Goal: Communication & Community: Answer question/provide support

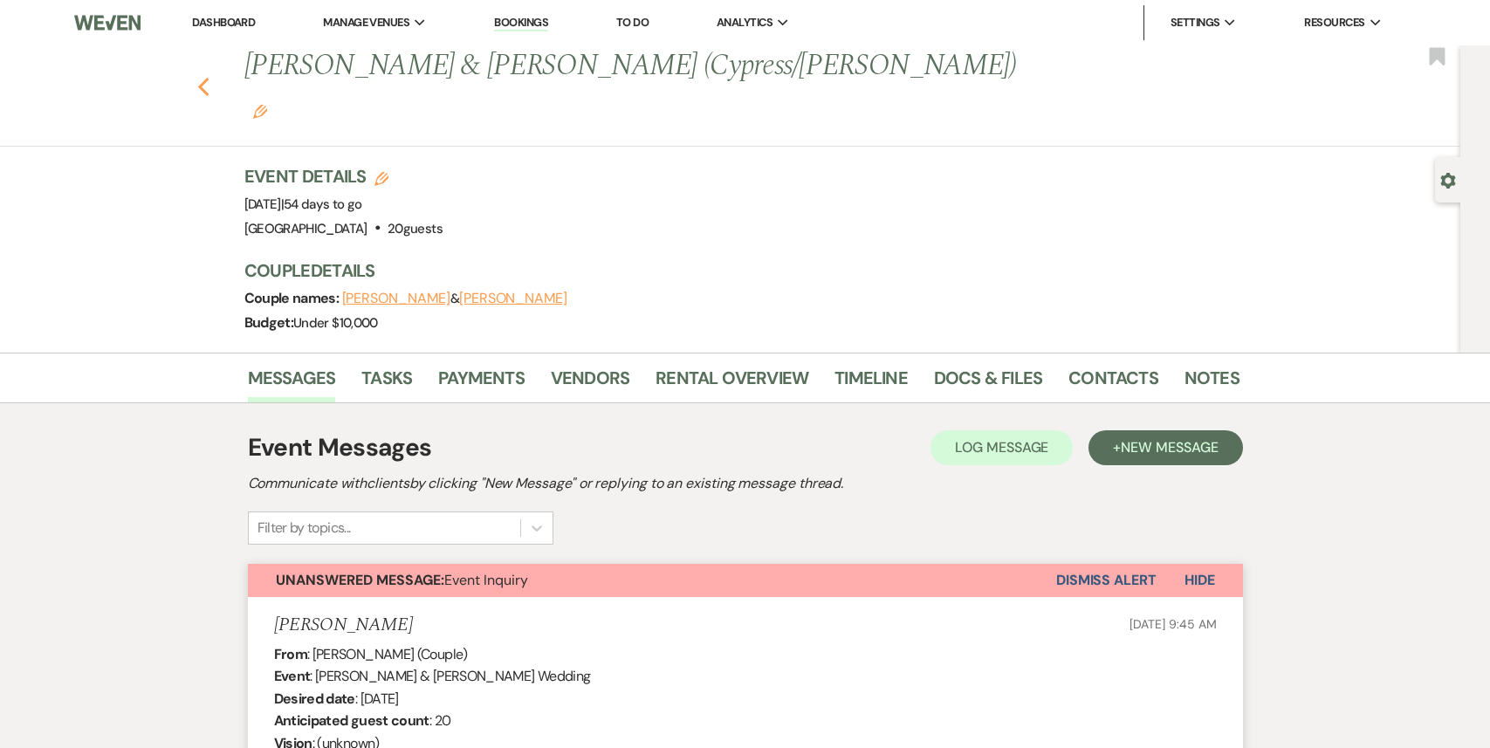
click at [199, 78] on use "button" at bounding box center [202, 87] width 11 height 19
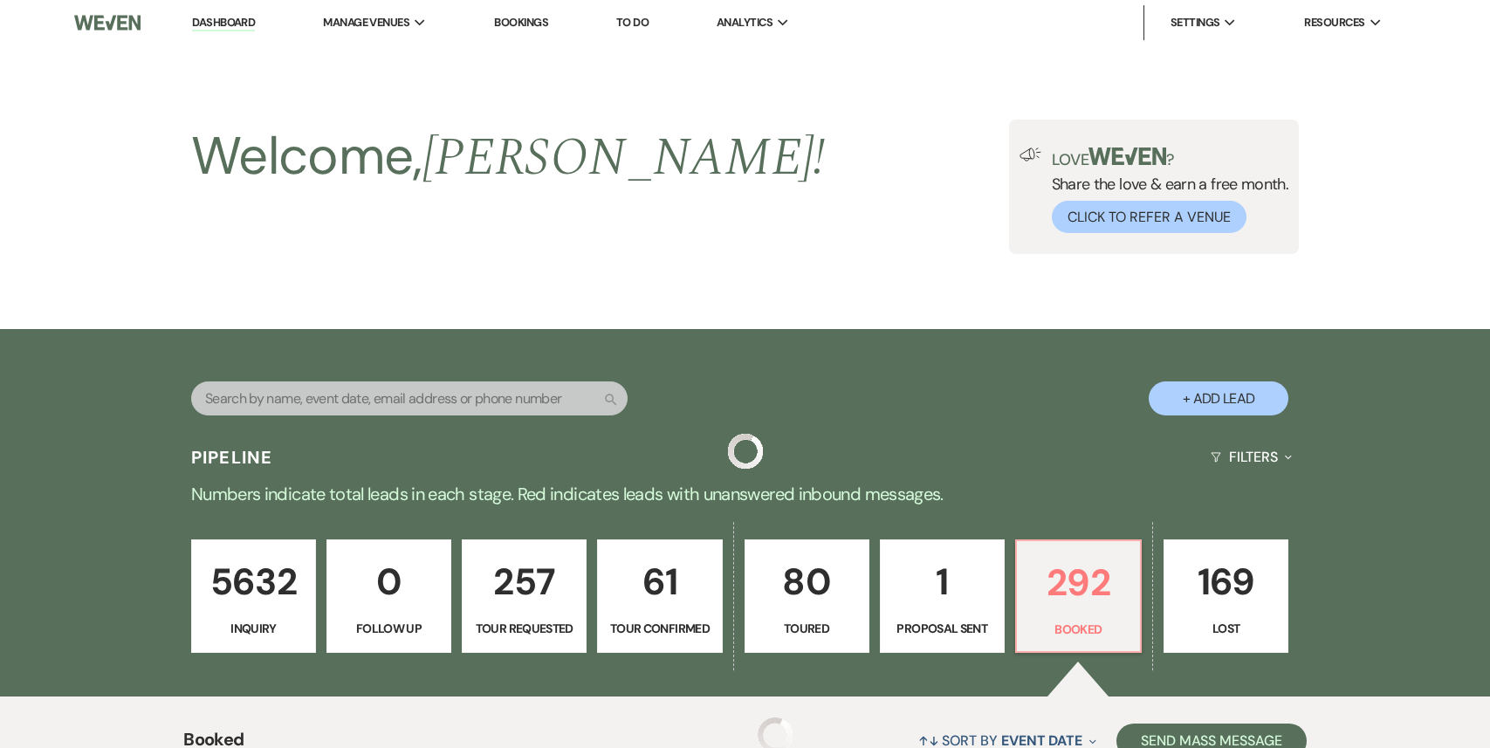
scroll to position [474, 0]
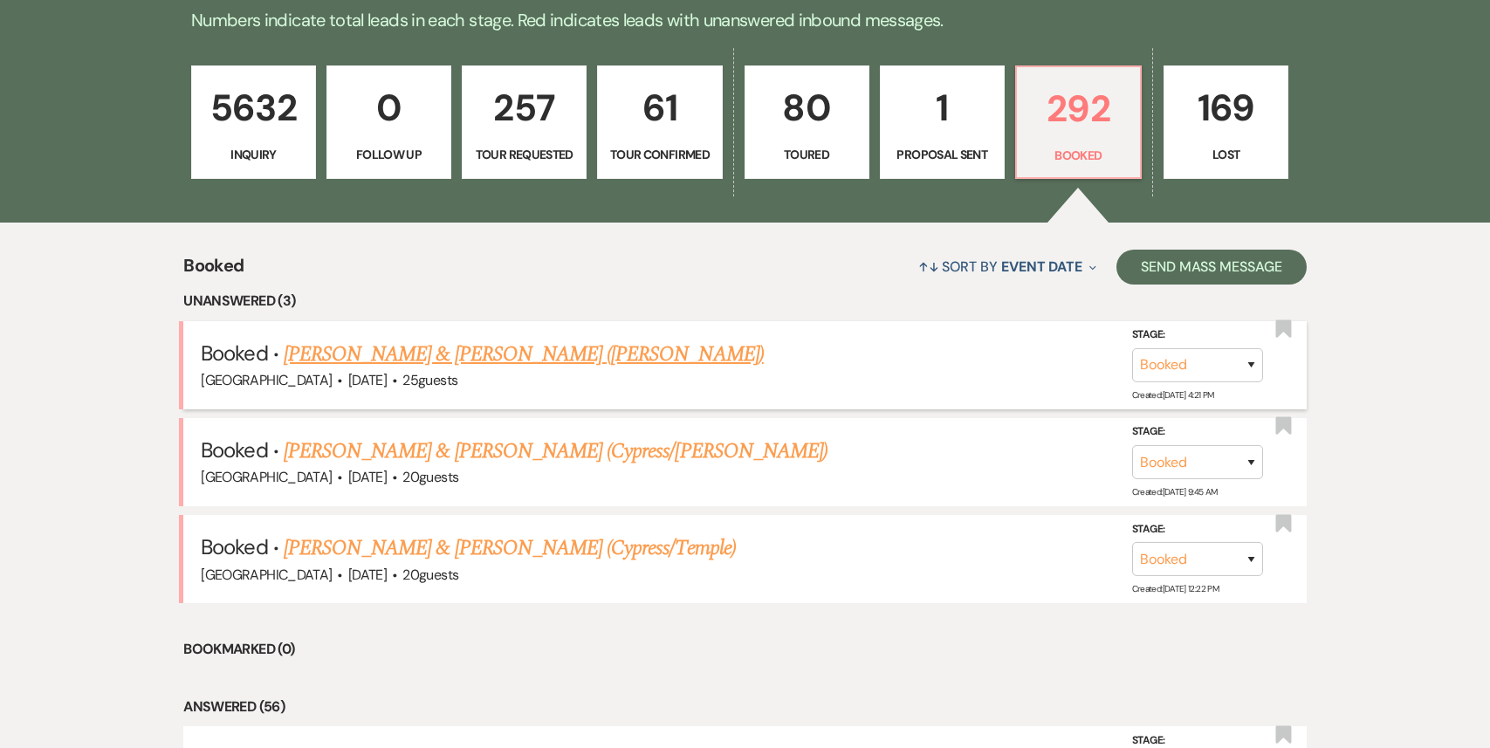
click at [530, 349] on link "[PERSON_NAME] & [PERSON_NAME] ([PERSON_NAME])" at bounding box center [524, 354] width 480 height 31
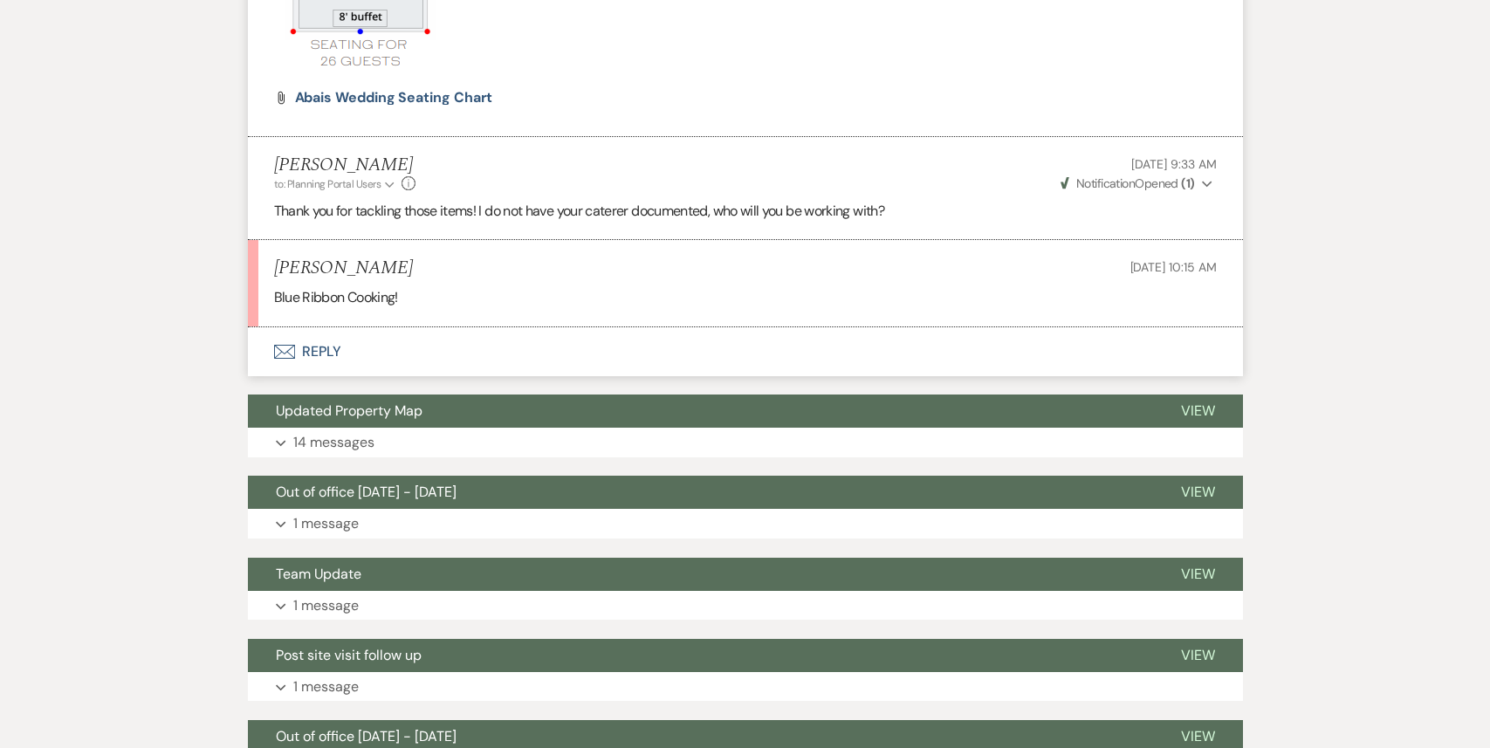
scroll to position [2092, 0]
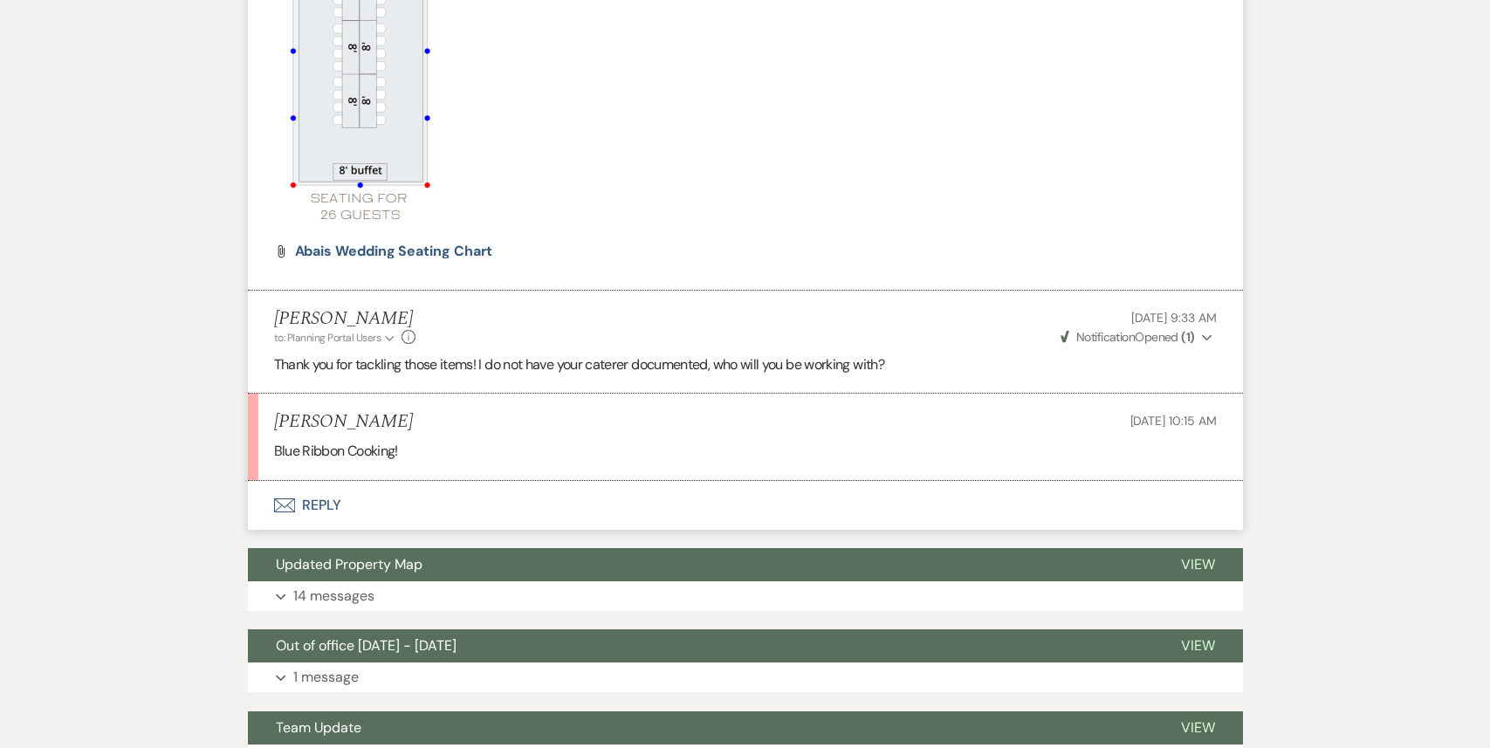
click at [320, 496] on button "Envelope Reply" at bounding box center [745, 505] width 995 height 49
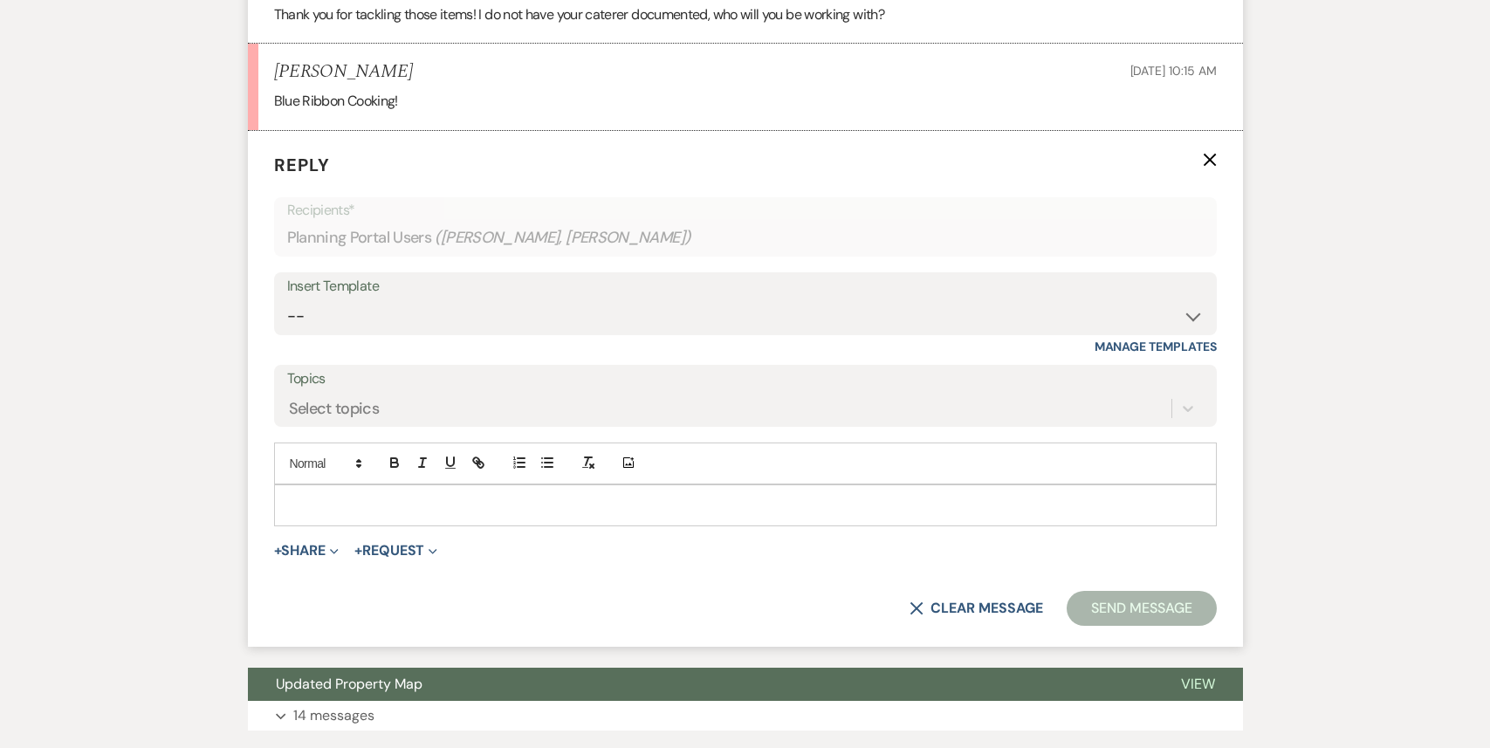
scroll to position [2456, 0]
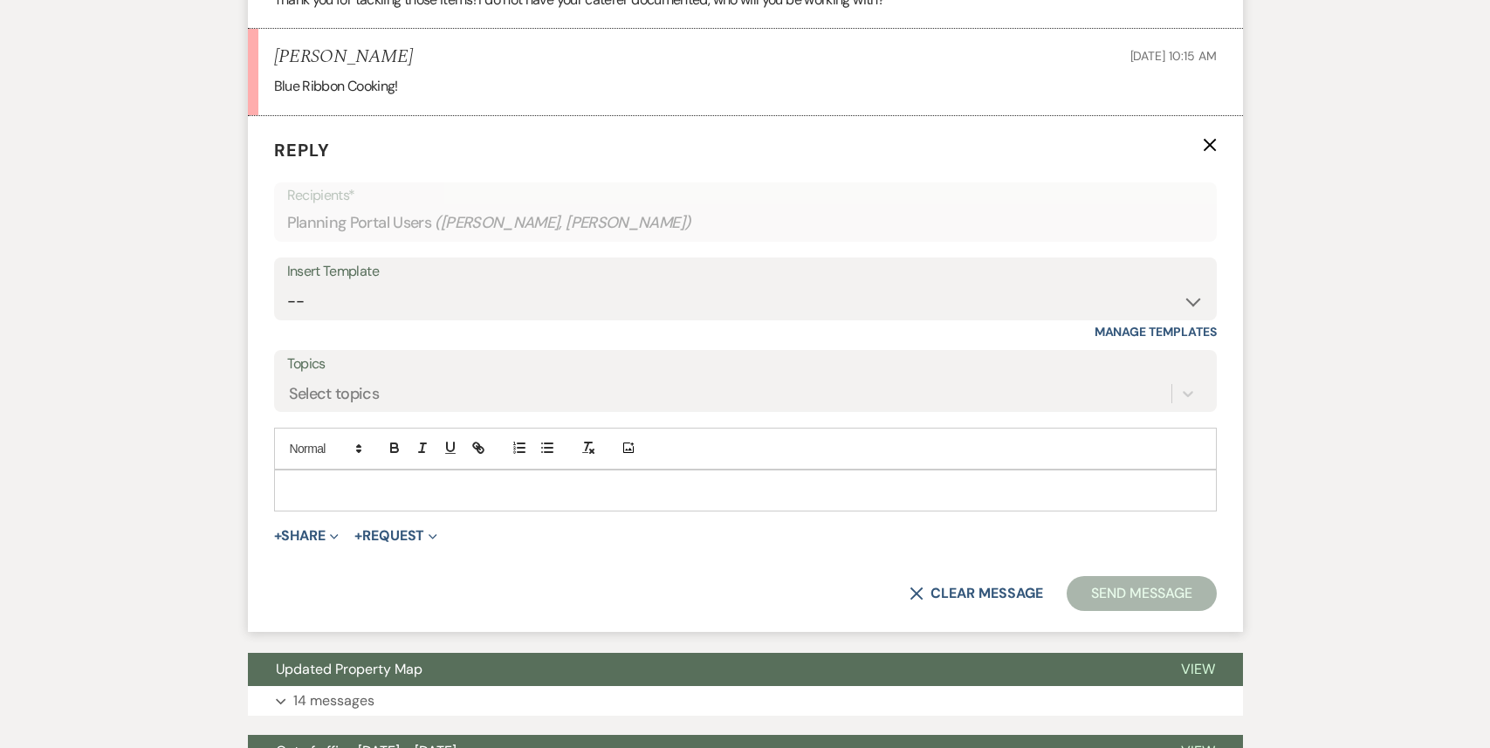
click at [425, 508] on div at bounding box center [745, 490] width 941 height 40
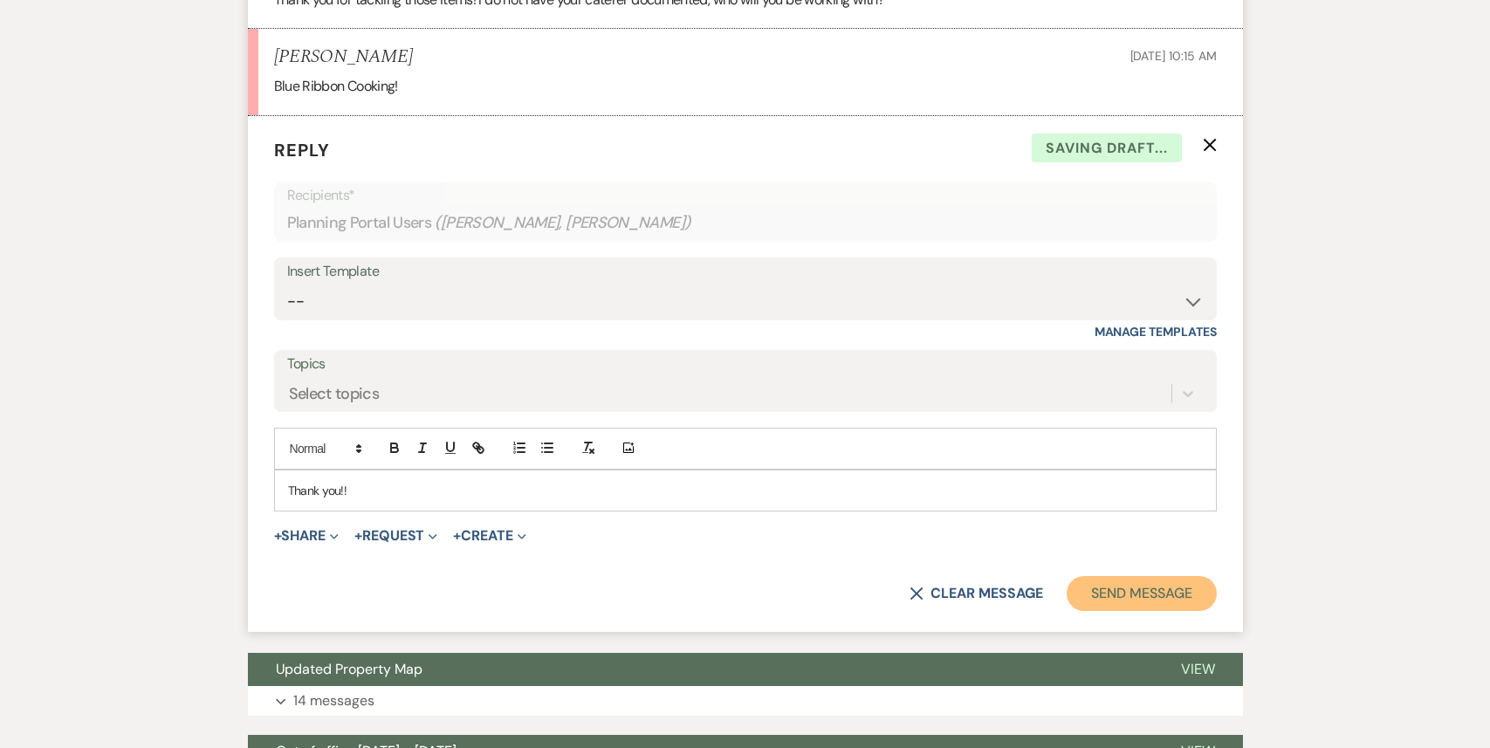
click at [1157, 596] on button "Send Message" at bounding box center [1140, 593] width 149 height 35
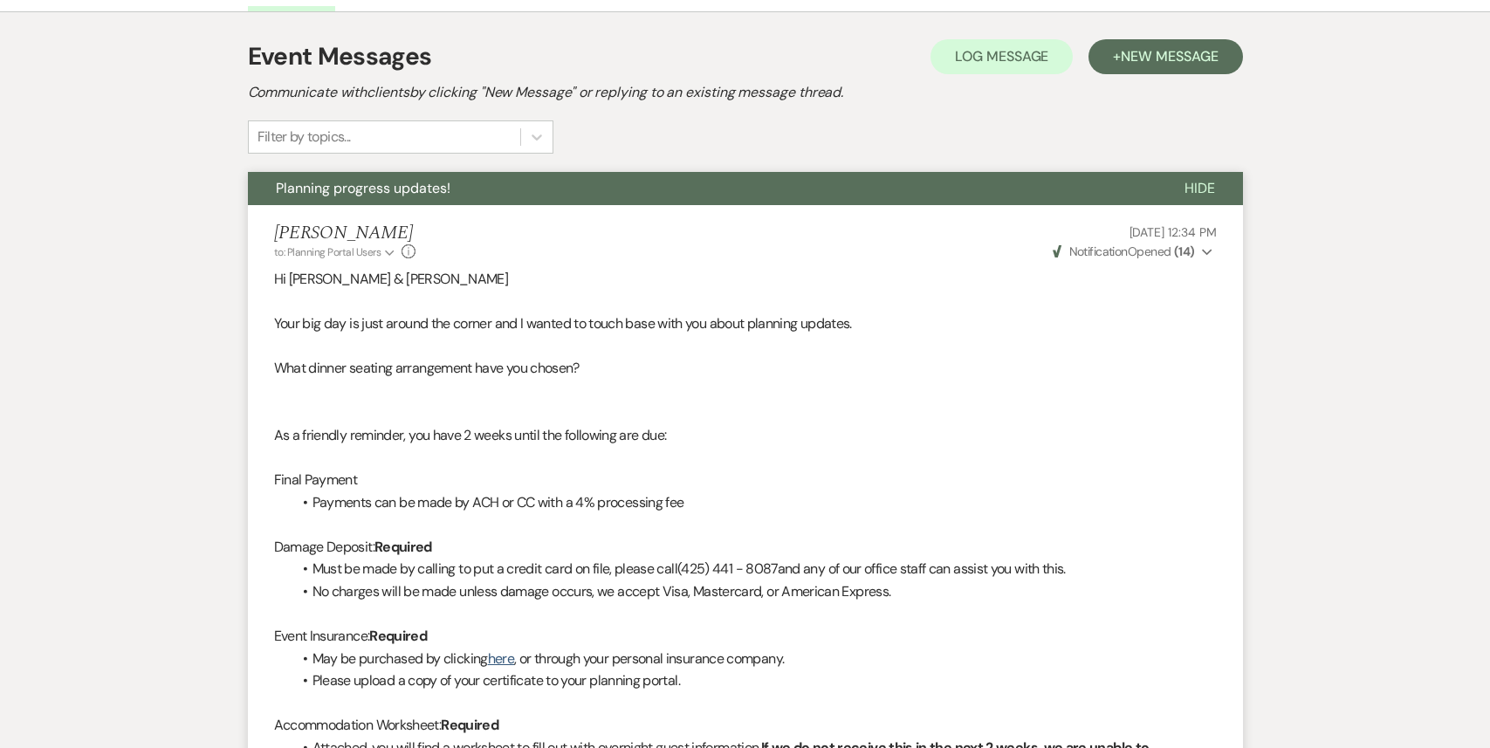
scroll to position [0, 0]
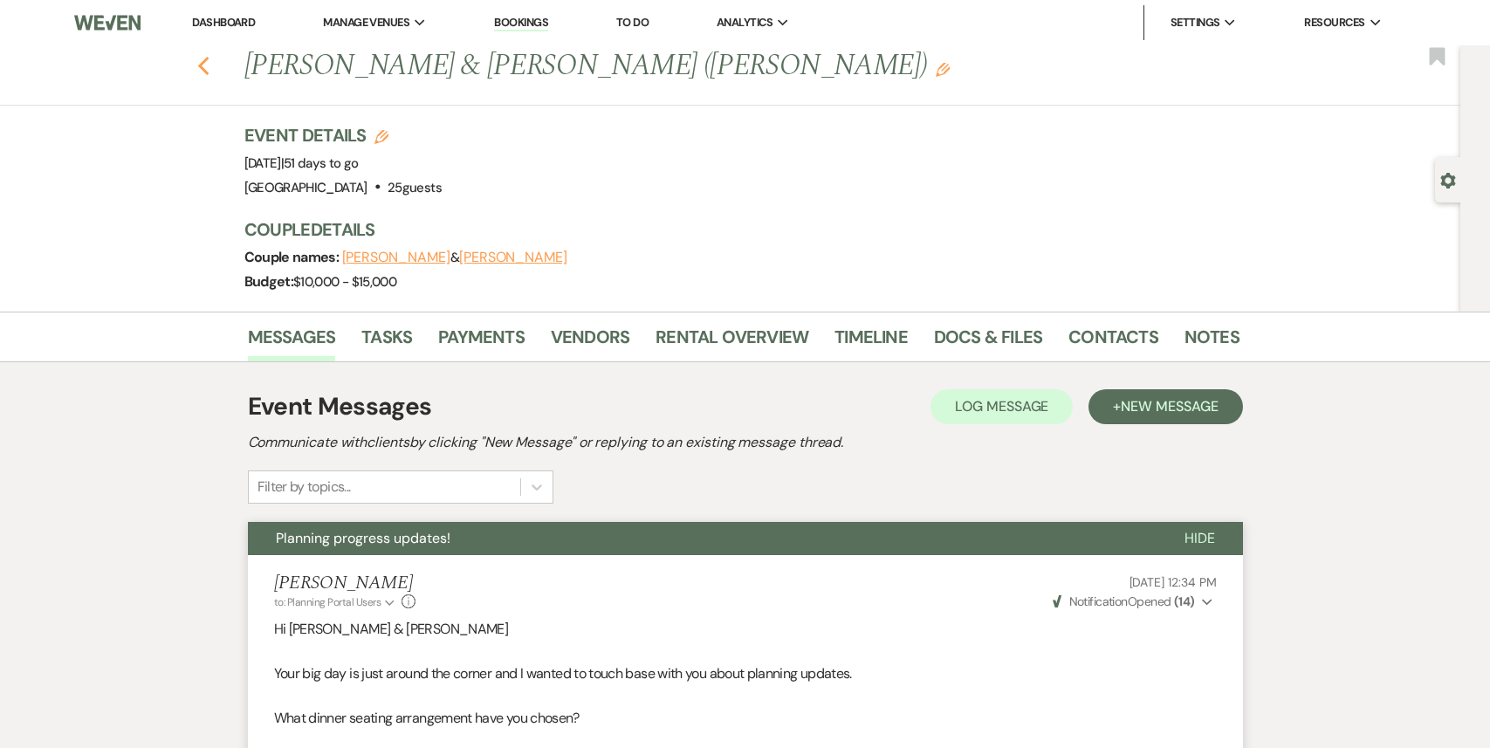
click at [207, 56] on icon "Previous" at bounding box center [203, 66] width 13 height 21
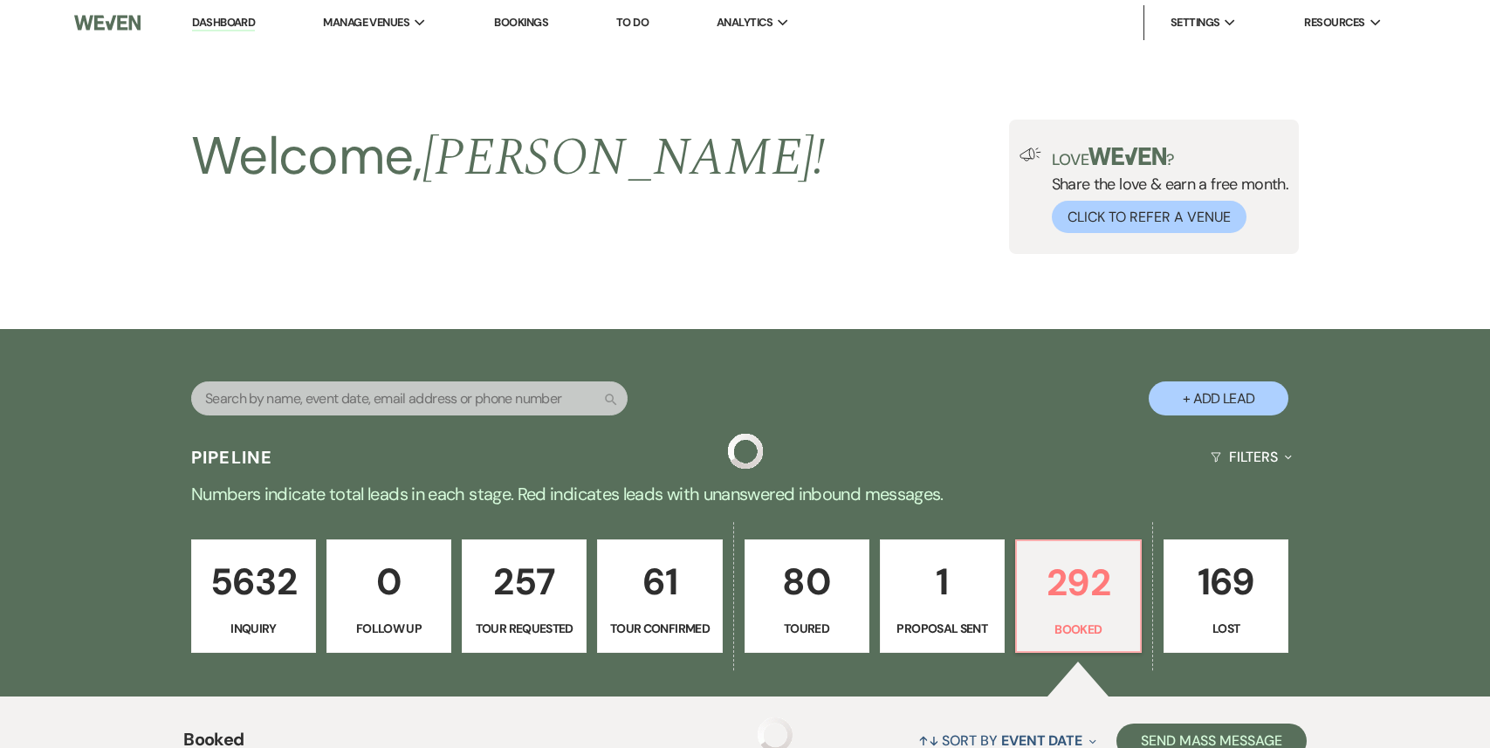
scroll to position [474, 0]
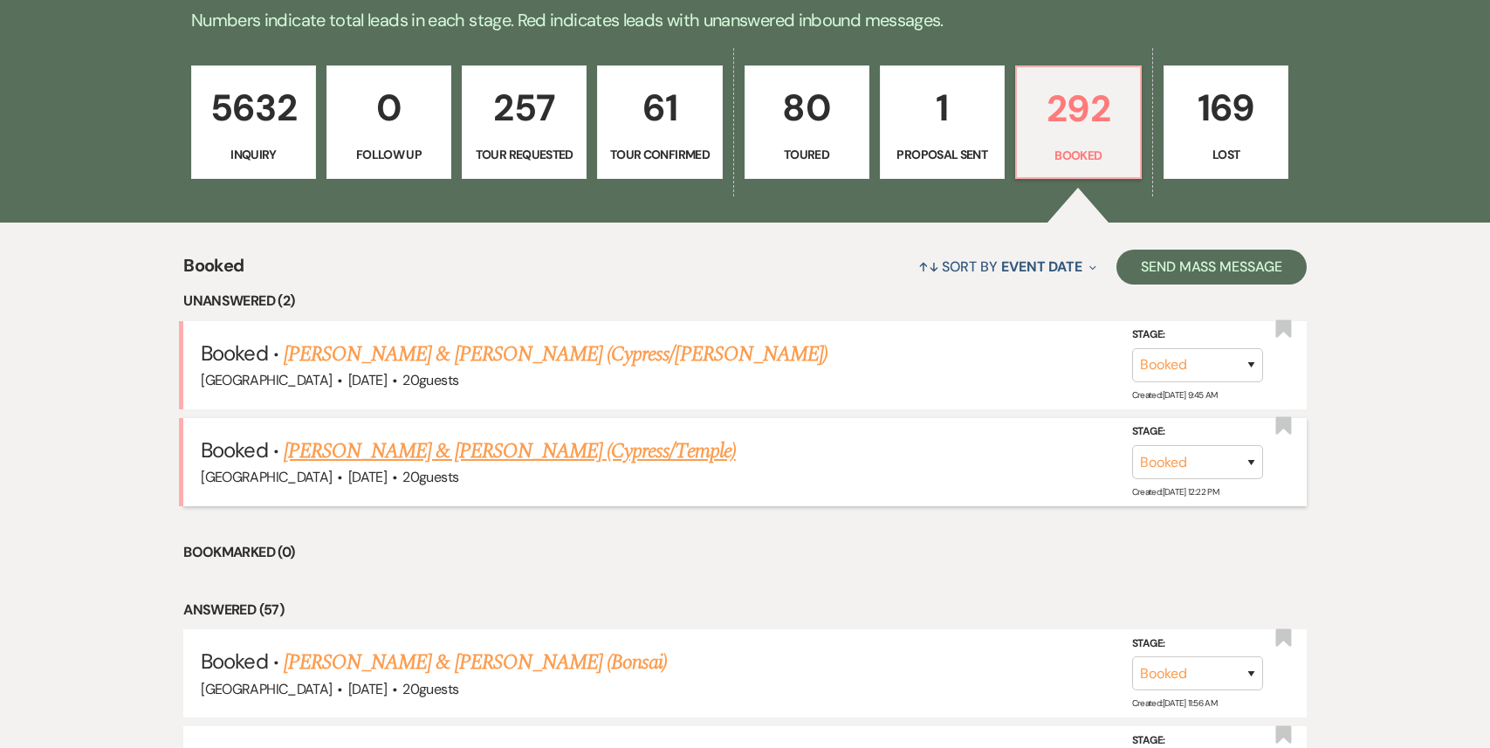
click at [442, 456] on link "[PERSON_NAME] & [PERSON_NAME] (Cypress/Temple)" at bounding box center [510, 450] width 452 height 31
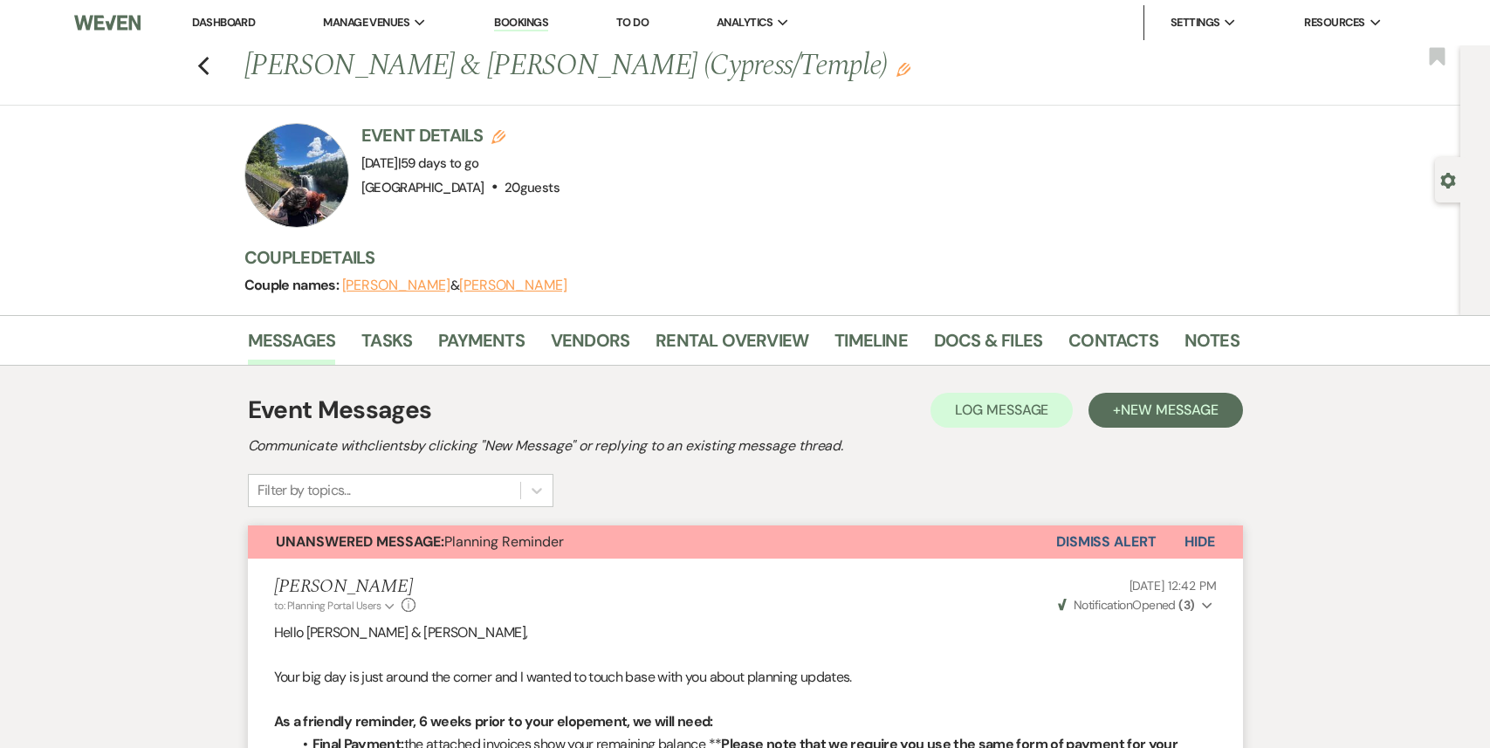
click at [1117, 537] on button "Dismiss Alert" at bounding box center [1106, 541] width 100 height 33
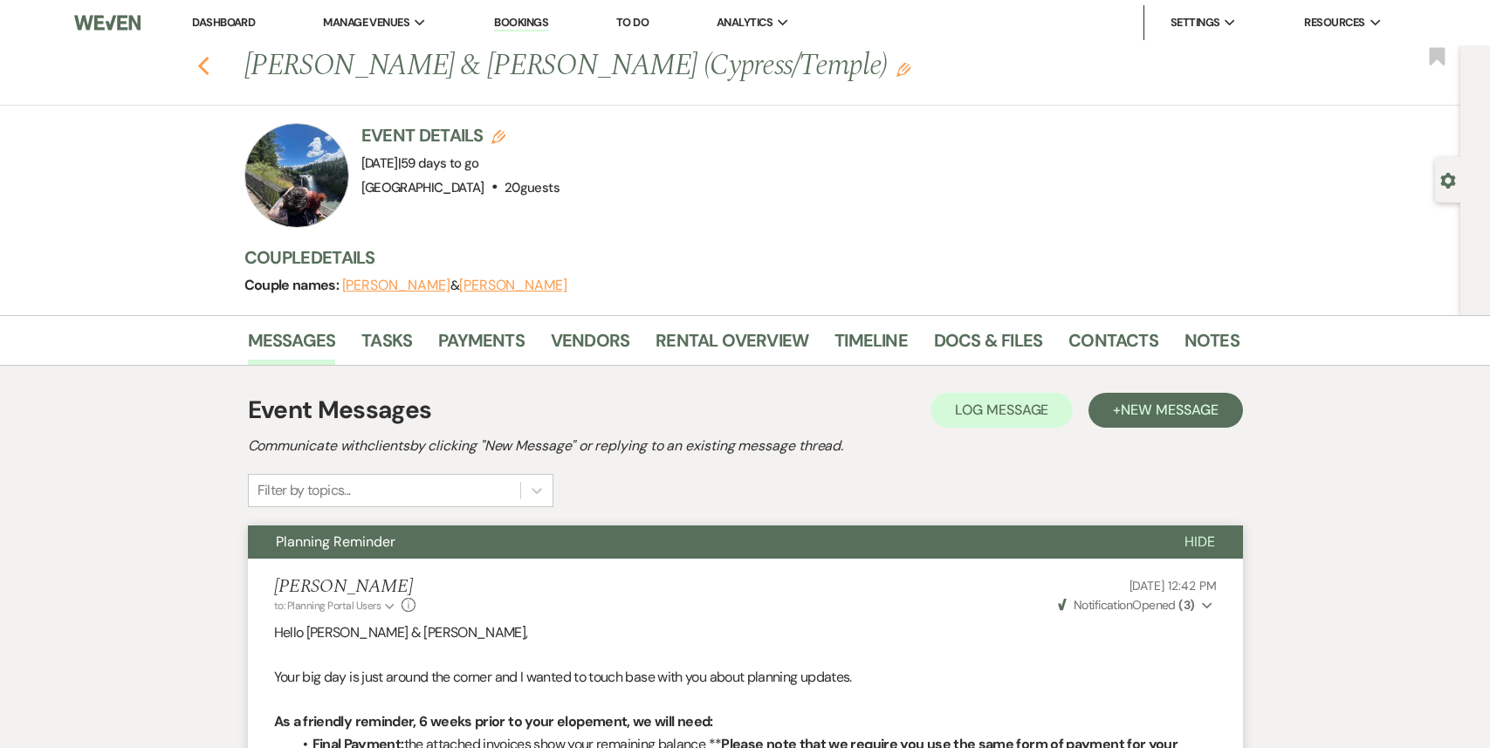
click at [198, 67] on icon "Previous" at bounding box center [203, 66] width 13 height 21
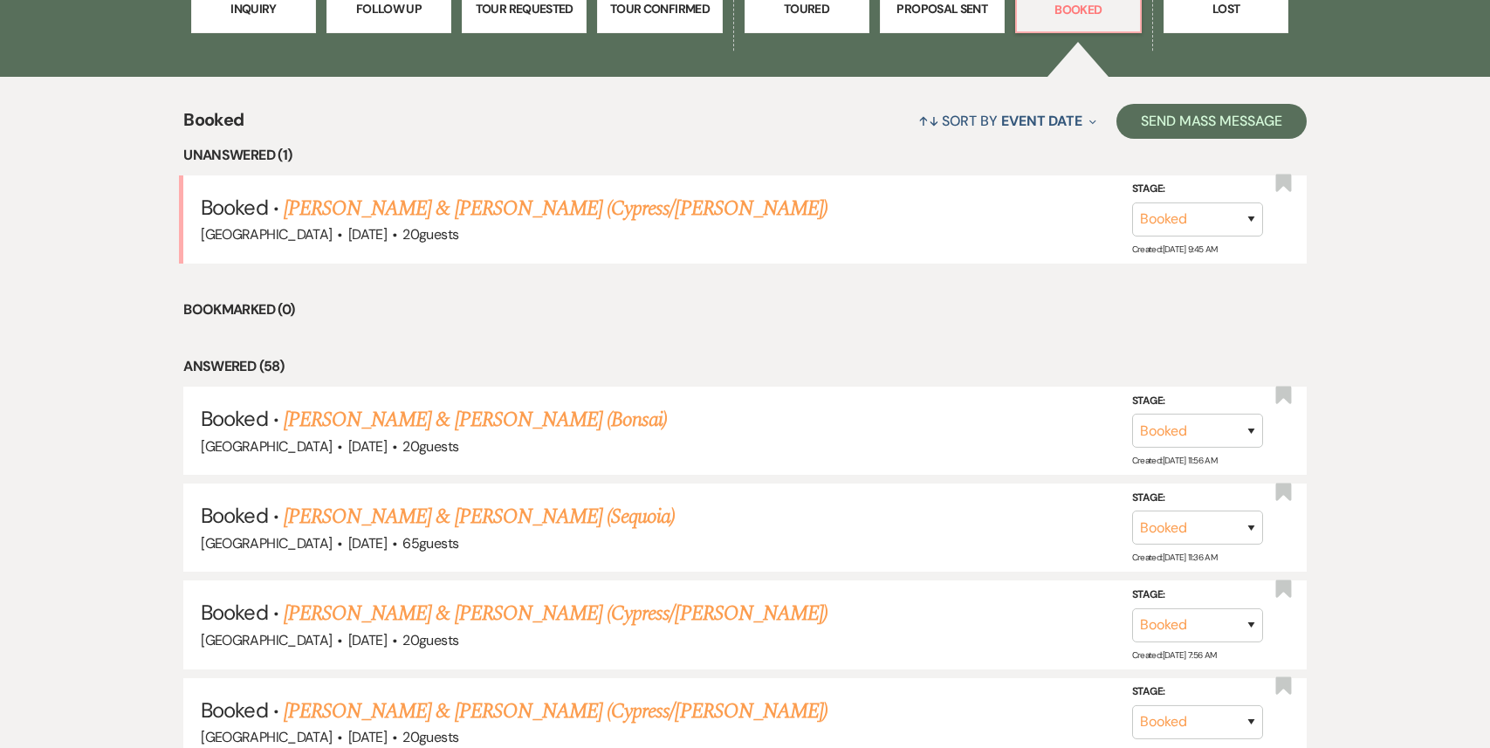
scroll to position [621, 0]
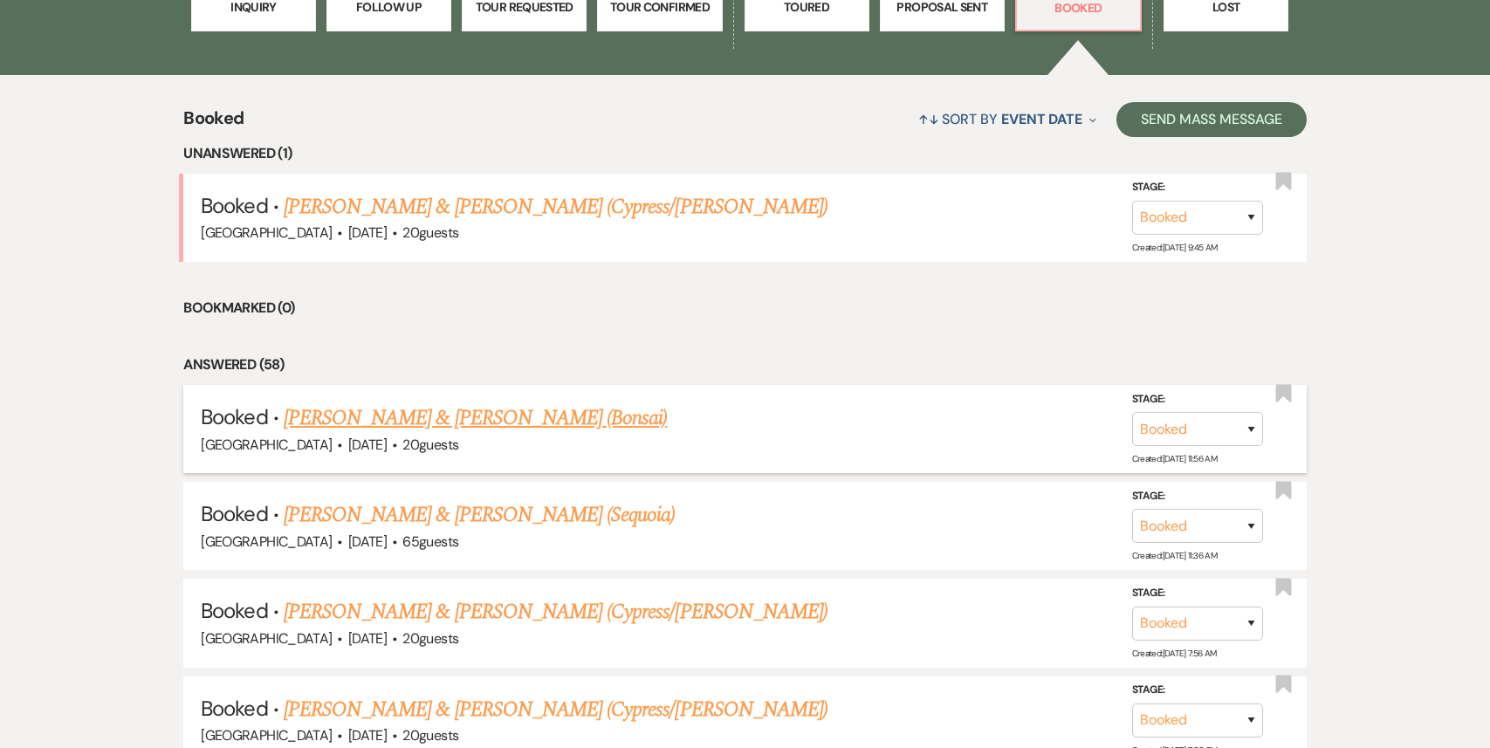
click at [510, 416] on link "[PERSON_NAME] & [PERSON_NAME] (Bonsai)" at bounding box center [476, 417] width 384 height 31
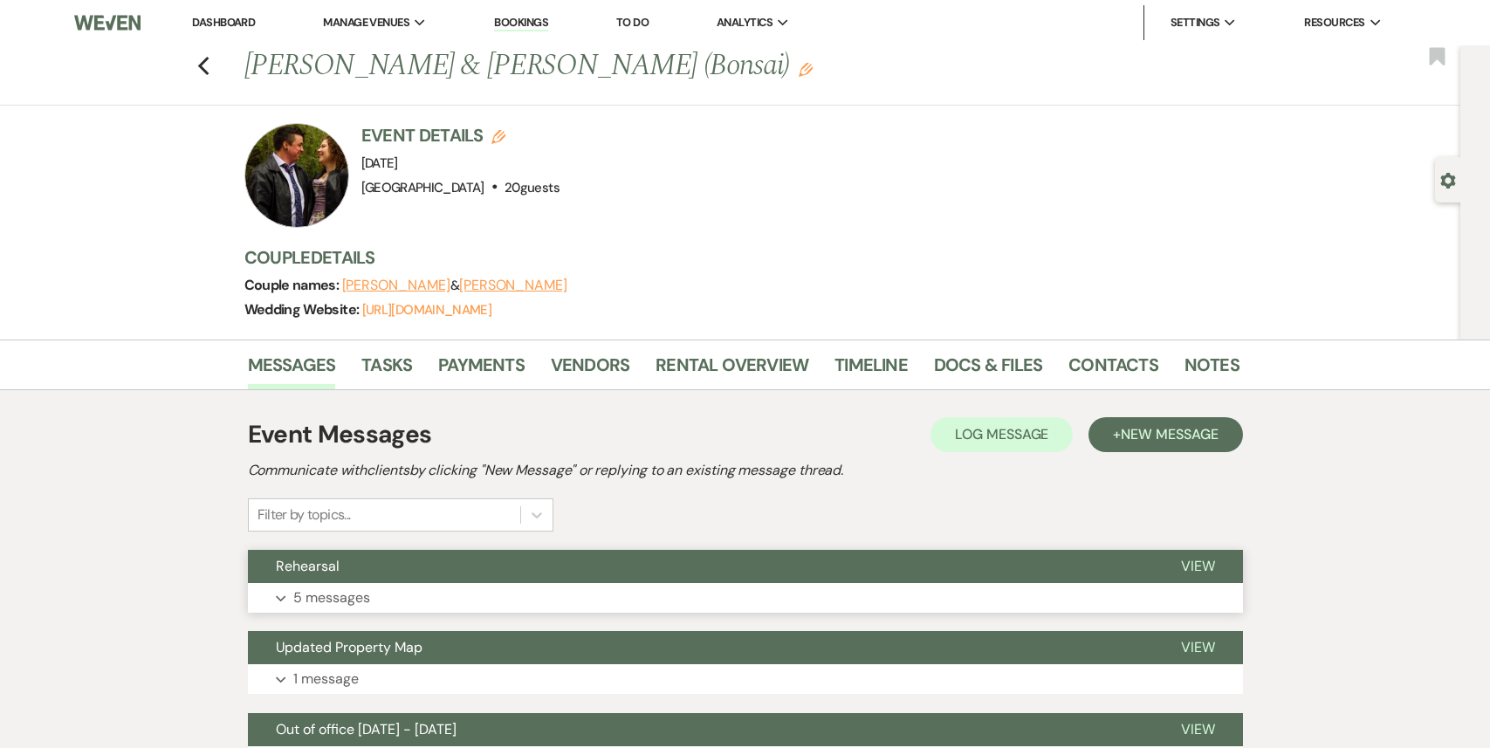
click at [507, 588] on button "Expand 5 messages" at bounding box center [745, 598] width 995 height 30
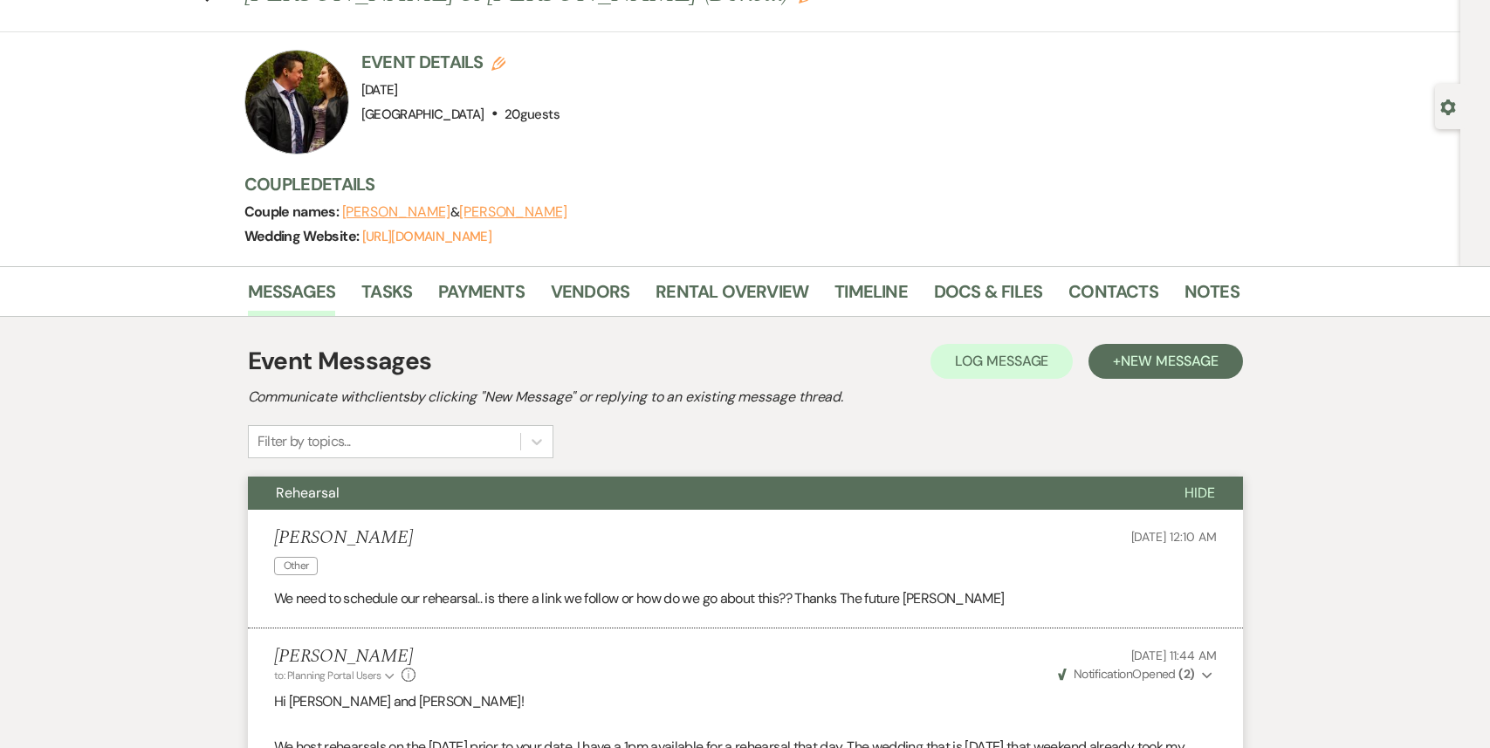
scroll to position [73, 0]
click at [596, 294] on link "Vendors" at bounding box center [590, 296] width 79 height 38
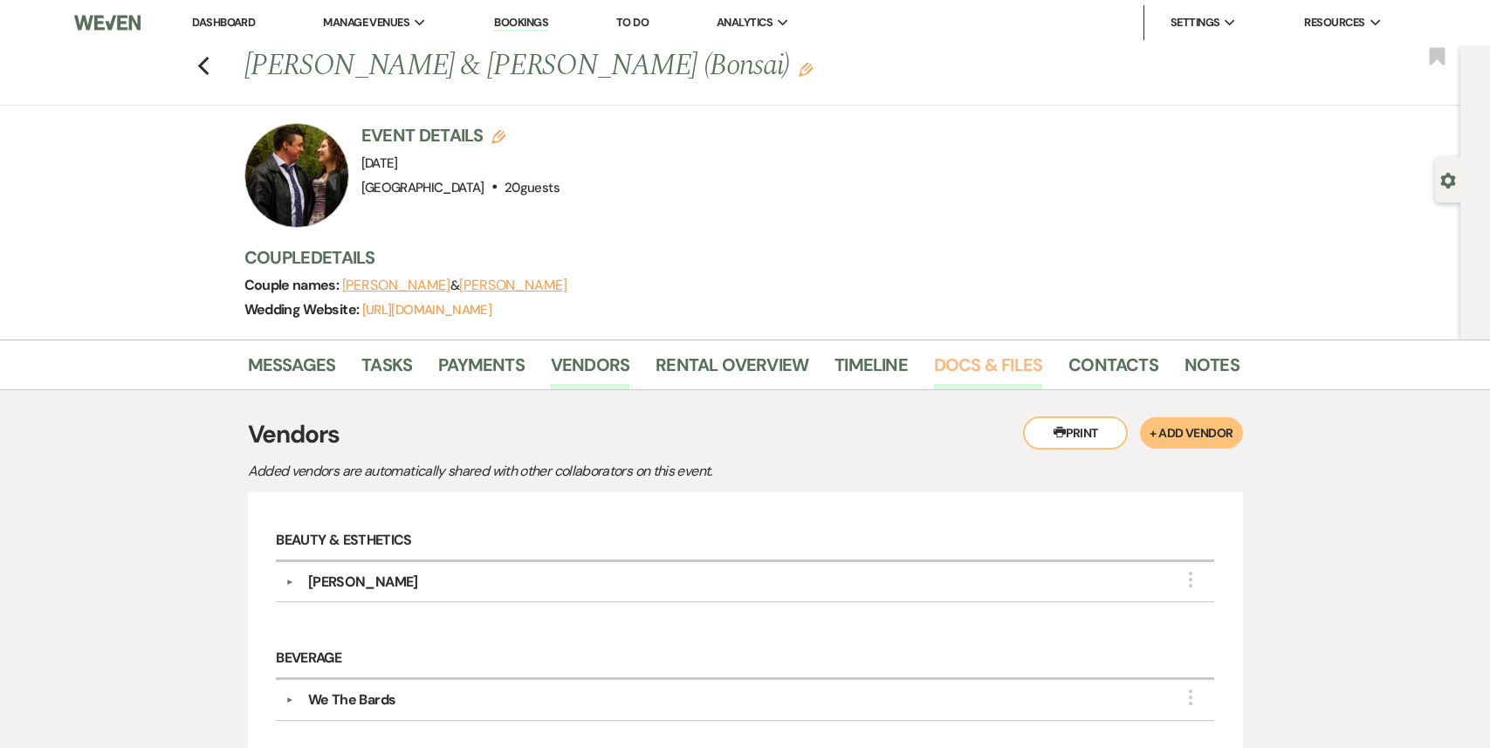
click at [981, 364] on link "Docs & Files" at bounding box center [988, 370] width 108 height 38
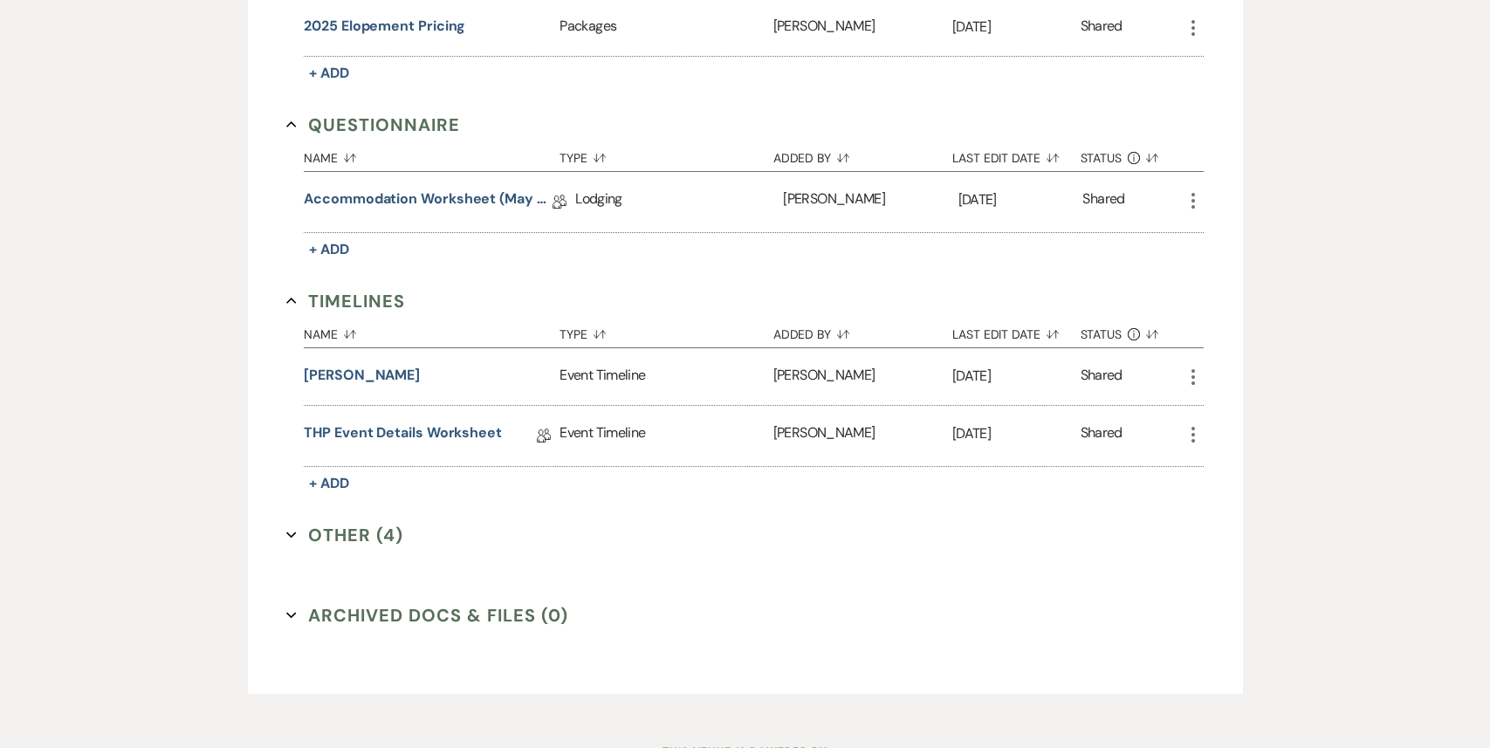
scroll to position [1960, 0]
click at [398, 367] on button "[PERSON_NAME]" at bounding box center [362, 374] width 116 height 21
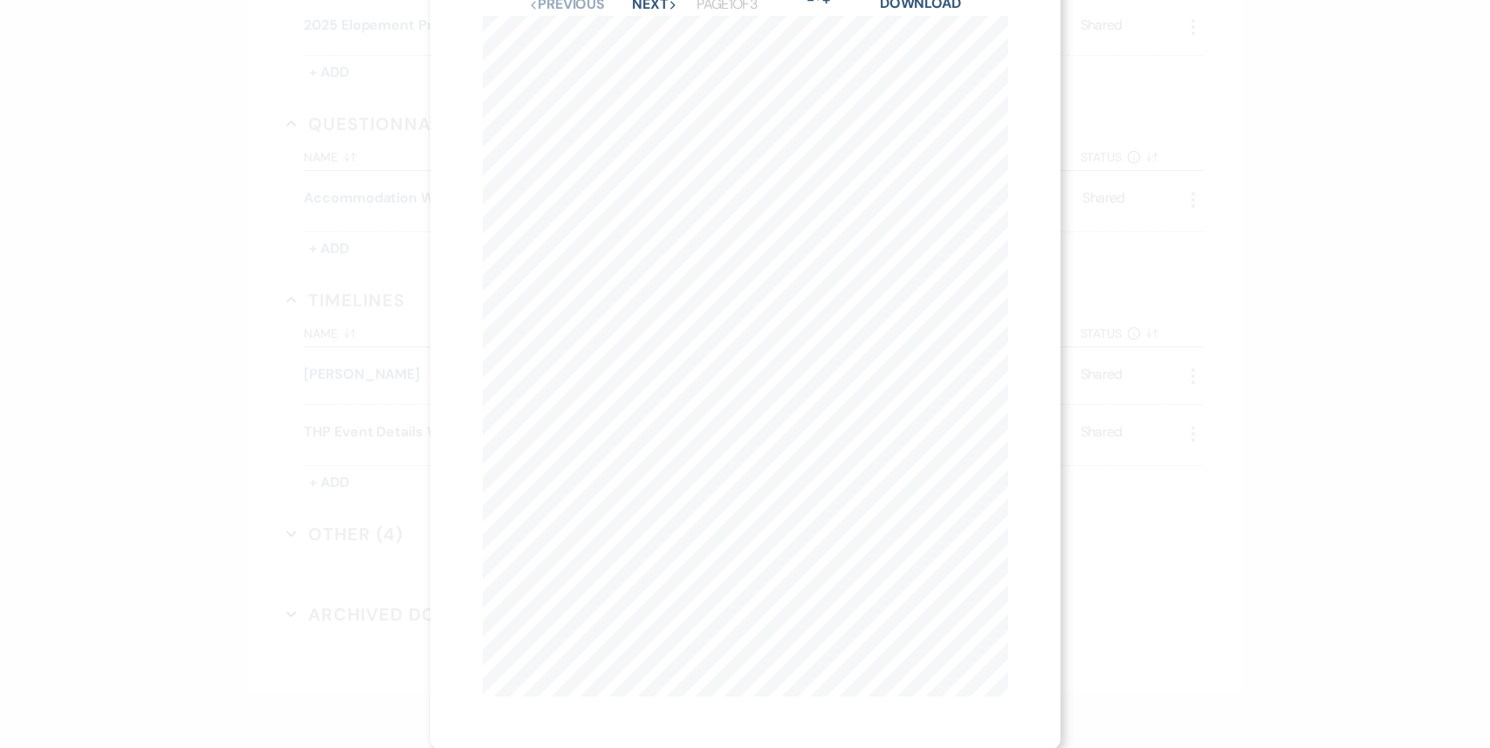
scroll to position [0, 0]
click at [1001, 51] on use "button" at bounding box center [999, 47] width 14 height 14
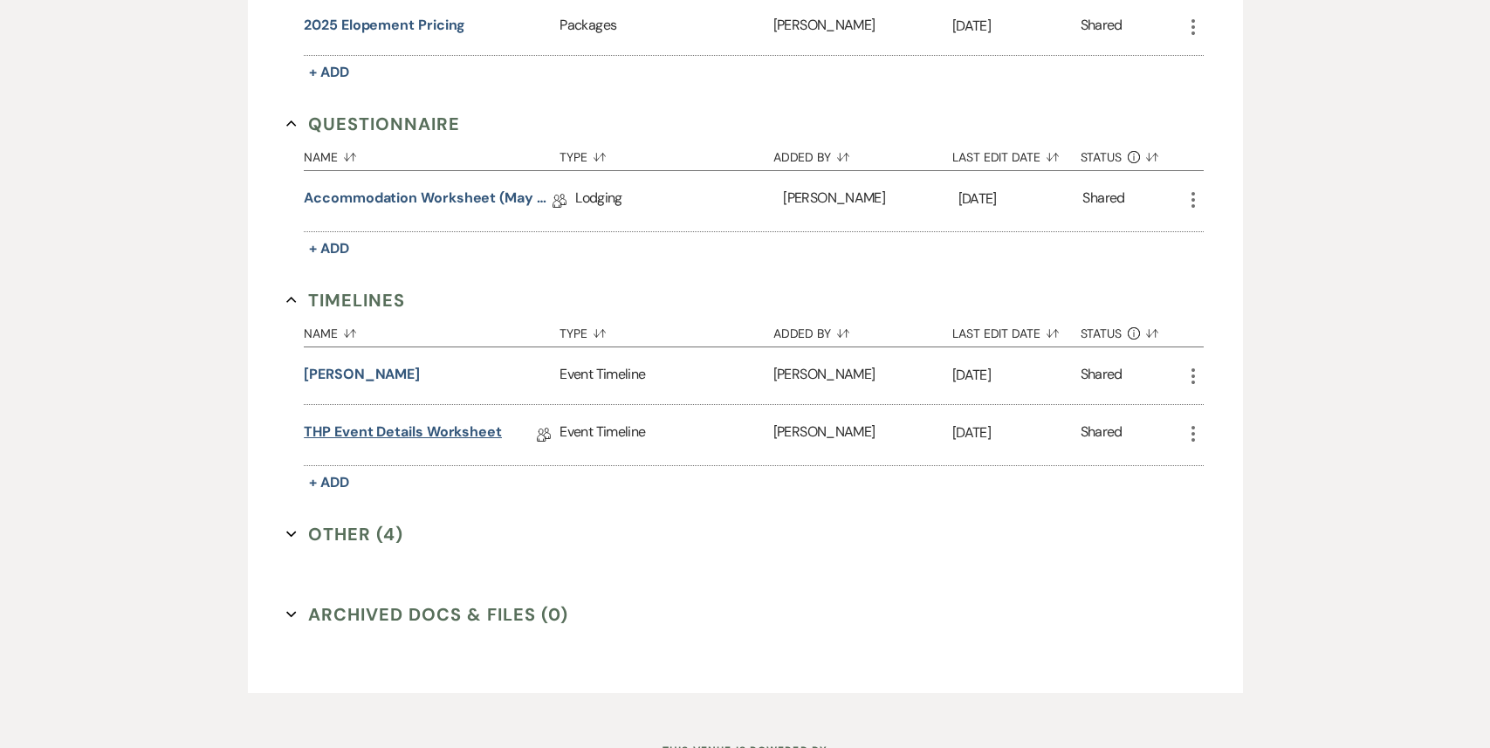
click at [380, 421] on link "THP Event Details Worksheet" at bounding box center [403, 434] width 198 height 27
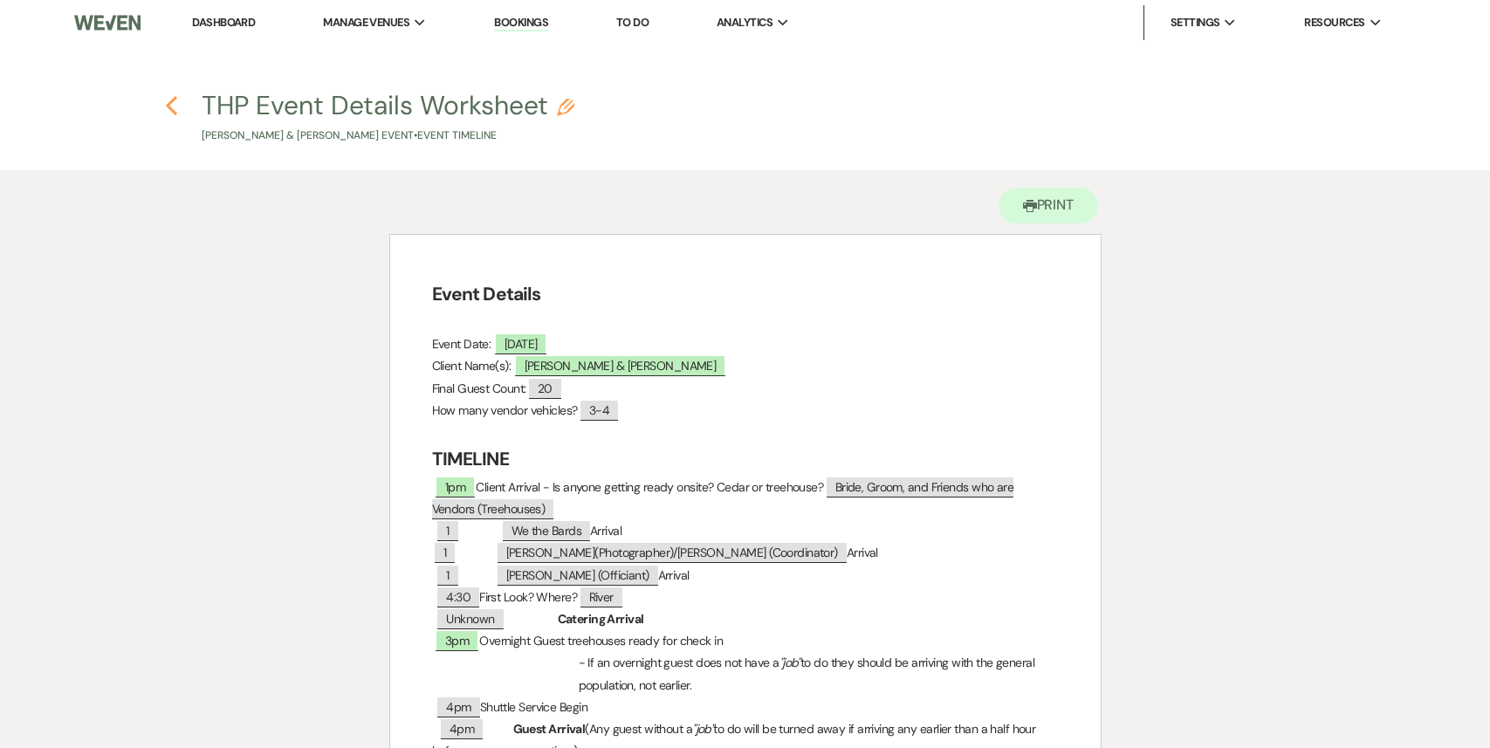
click at [169, 109] on icon "Previous" at bounding box center [171, 105] width 13 height 21
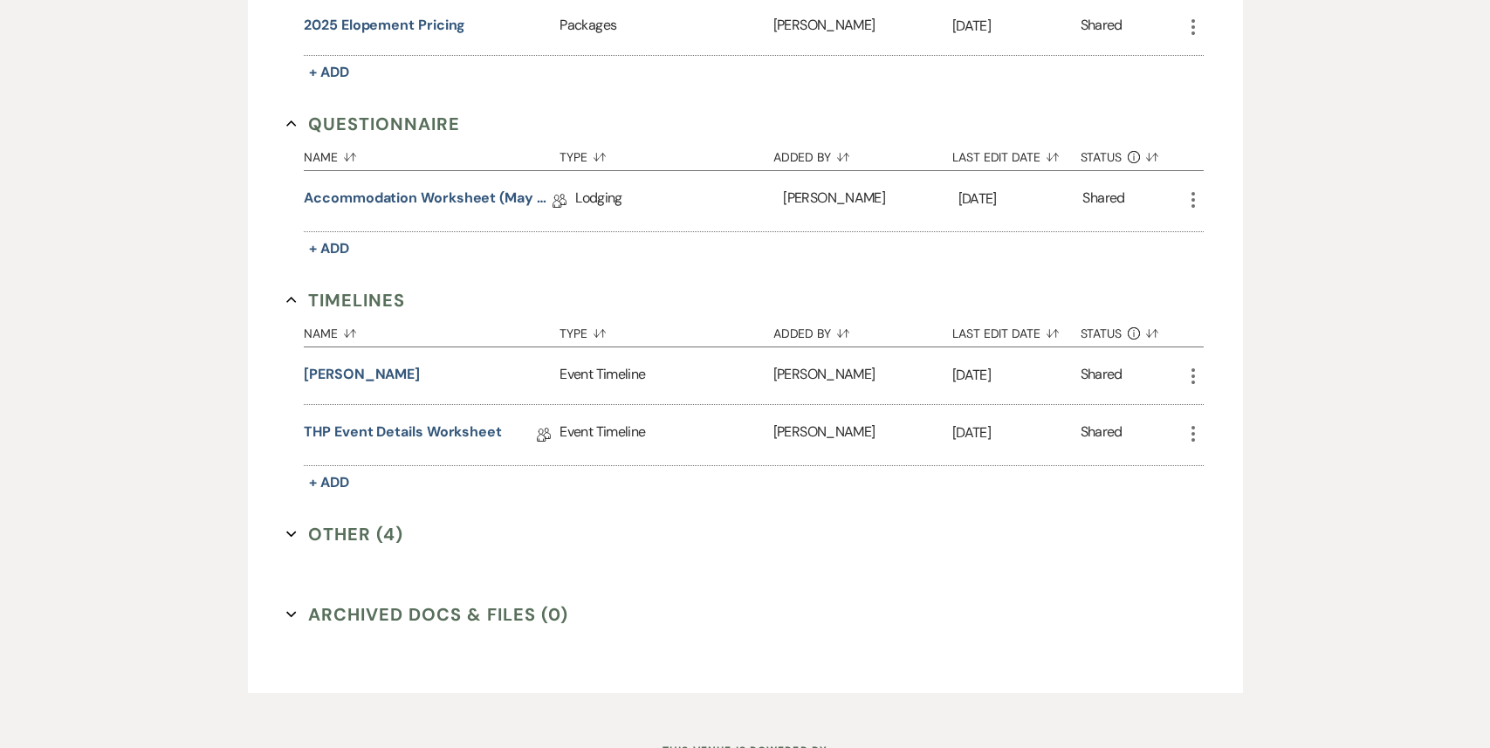
click at [368, 528] on button "Other (4) Expand" at bounding box center [344, 534] width 117 height 26
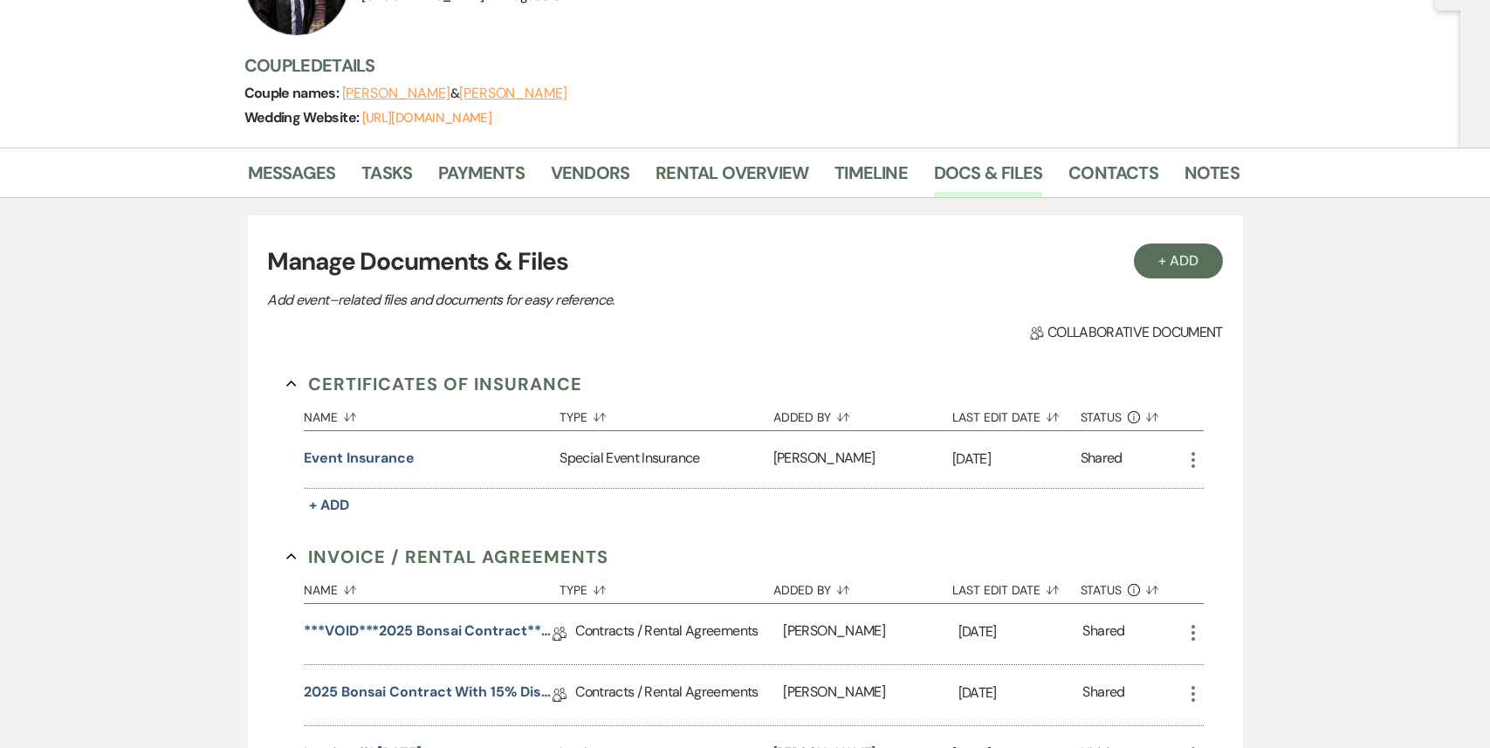
scroll to position [0, 0]
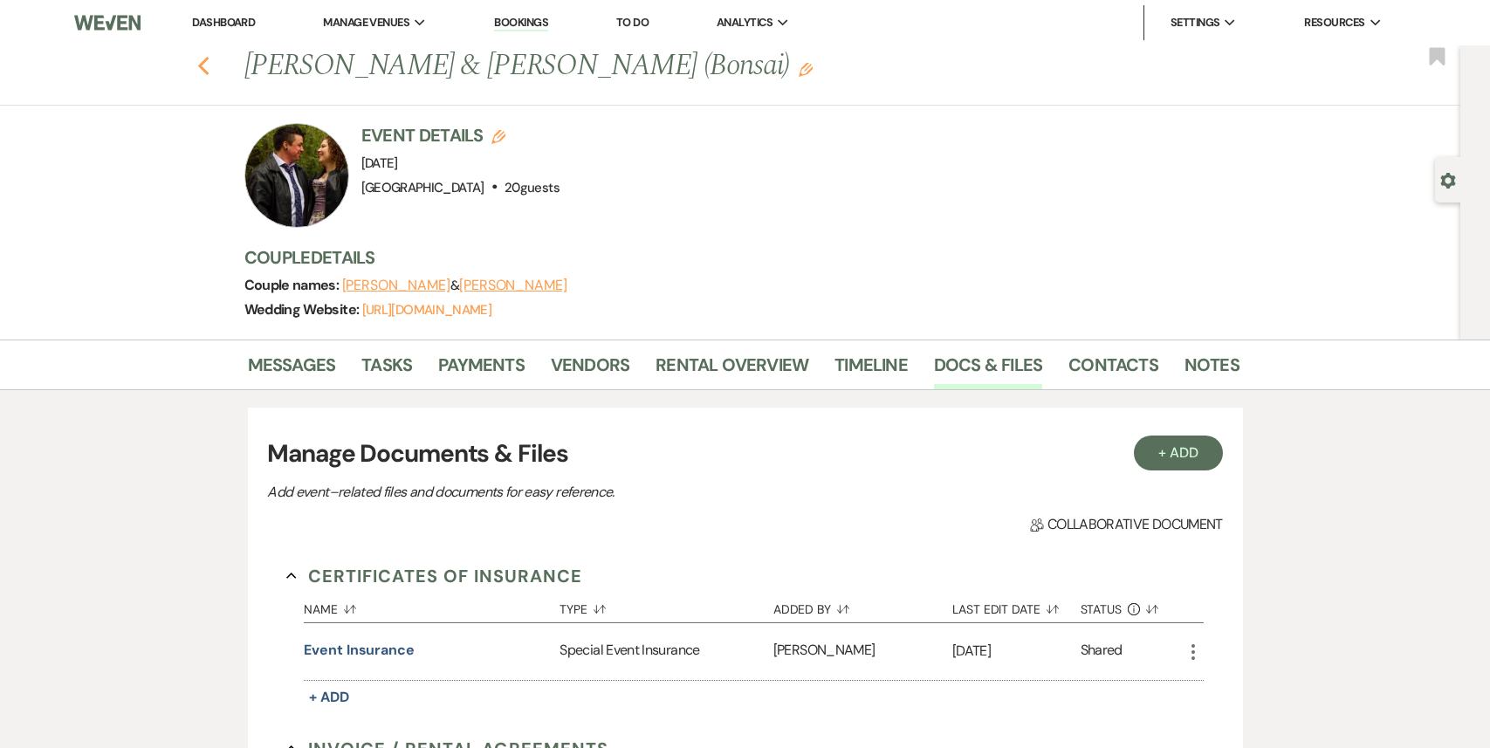
click at [199, 65] on use "button" at bounding box center [202, 66] width 11 height 19
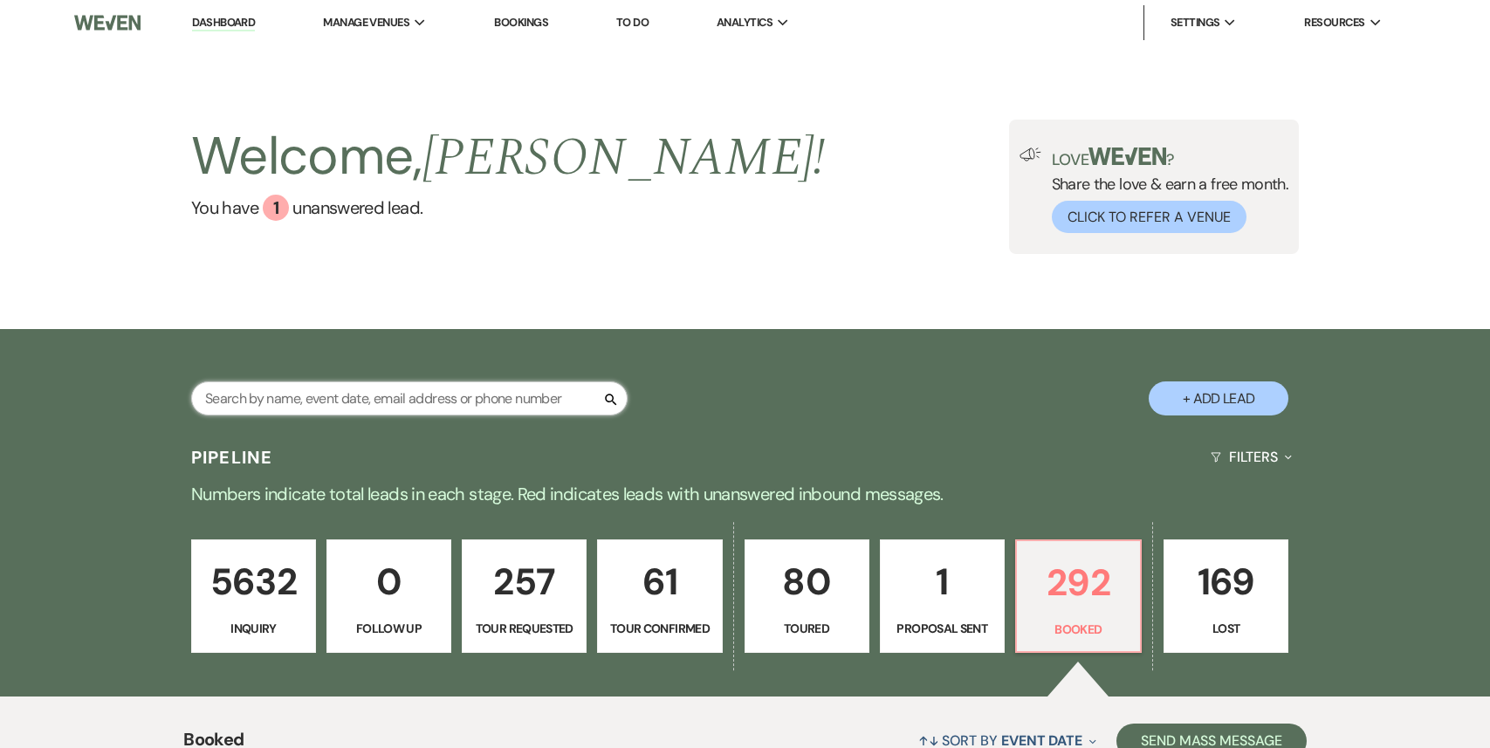
click at [373, 395] on input "text" at bounding box center [409, 398] width 436 height 34
paste input "[PERSON_NAME]"
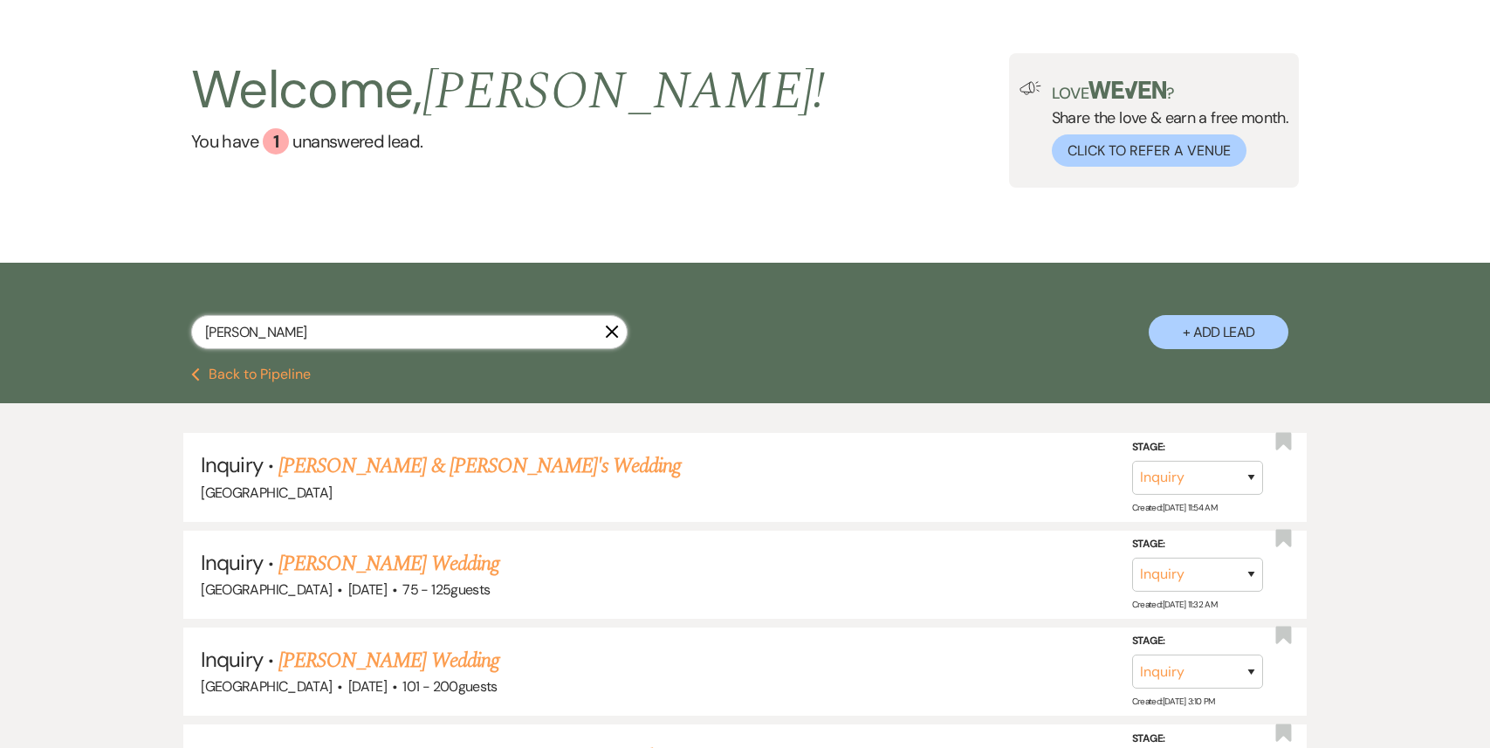
scroll to position [168, 0]
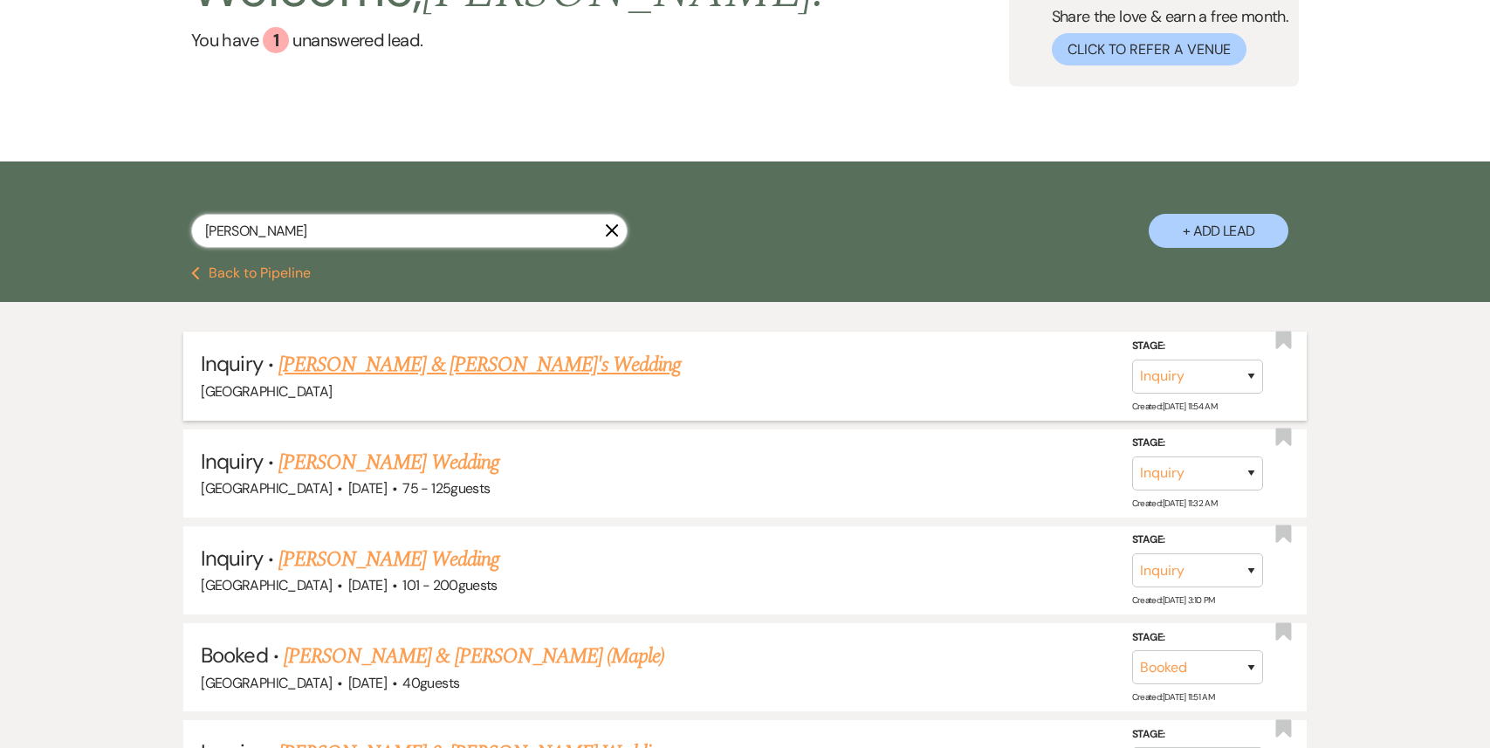
type input "[PERSON_NAME]"
click at [391, 366] on link "[PERSON_NAME] & [PERSON_NAME]'s Wedding" at bounding box center [479, 364] width 403 height 31
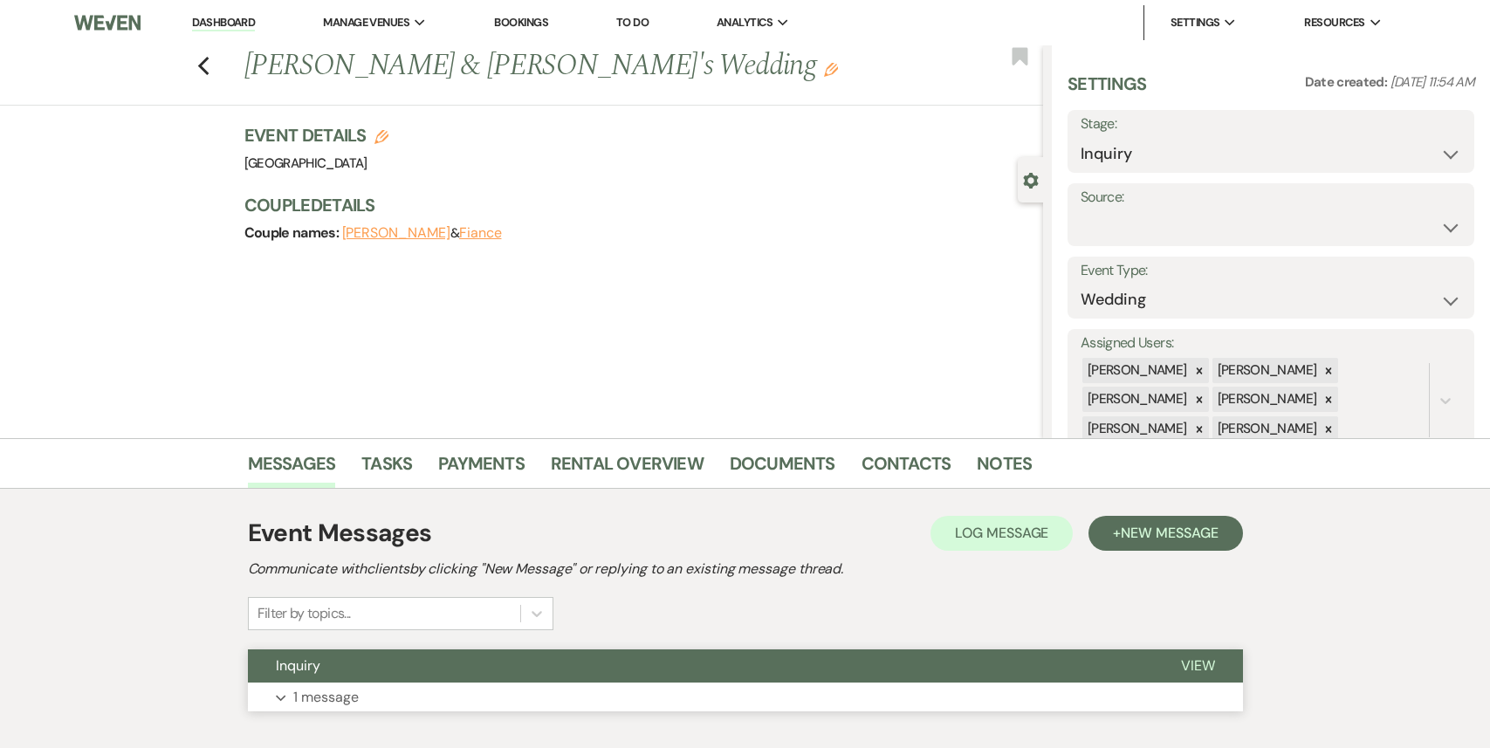
click at [365, 704] on button "Expand 1 message" at bounding box center [745, 697] width 995 height 30
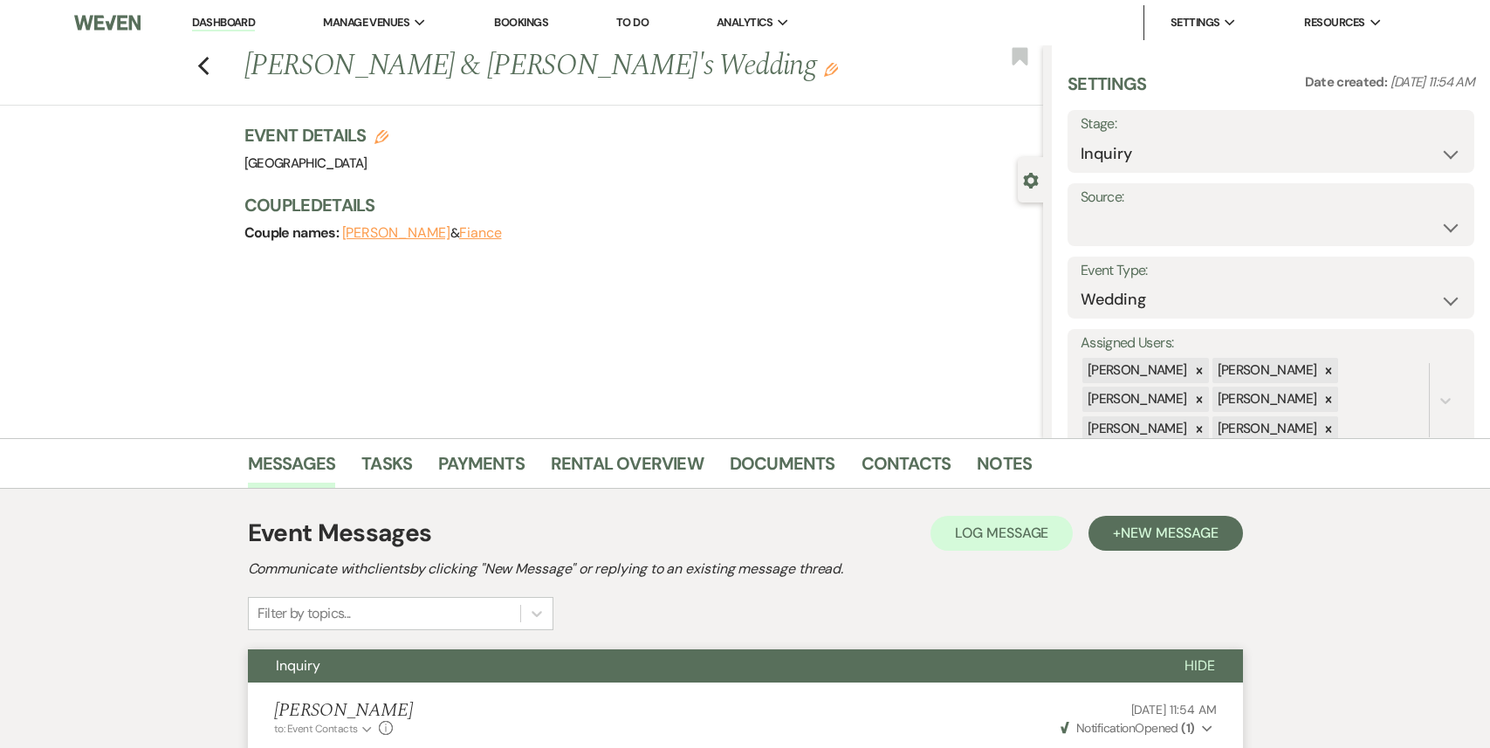
click at [235, 23] on link "Dashboard" at bounding box center [223, 23] width 63 height 17
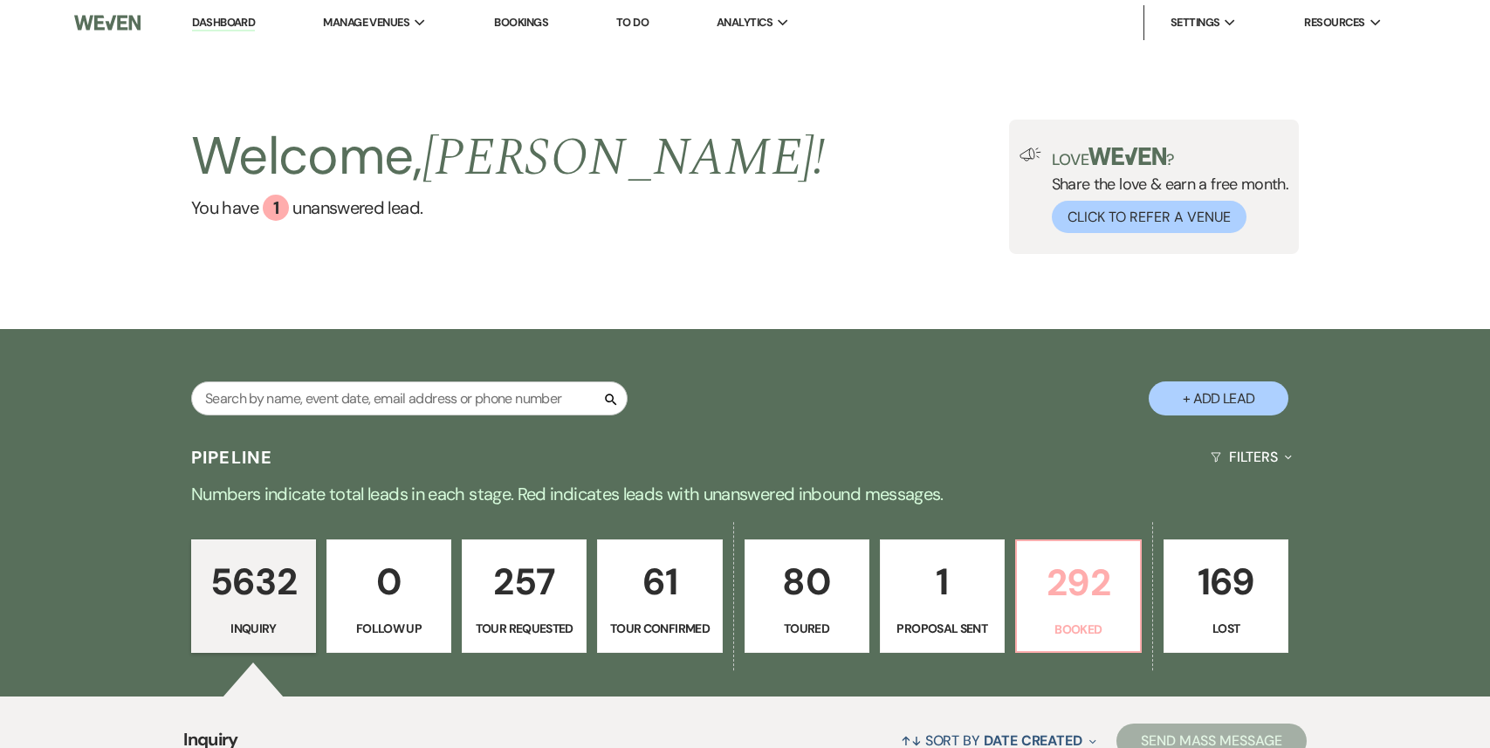
click at [1072, 620] on p "Booked" at bounding box center [1078, 629] width 102 height 19
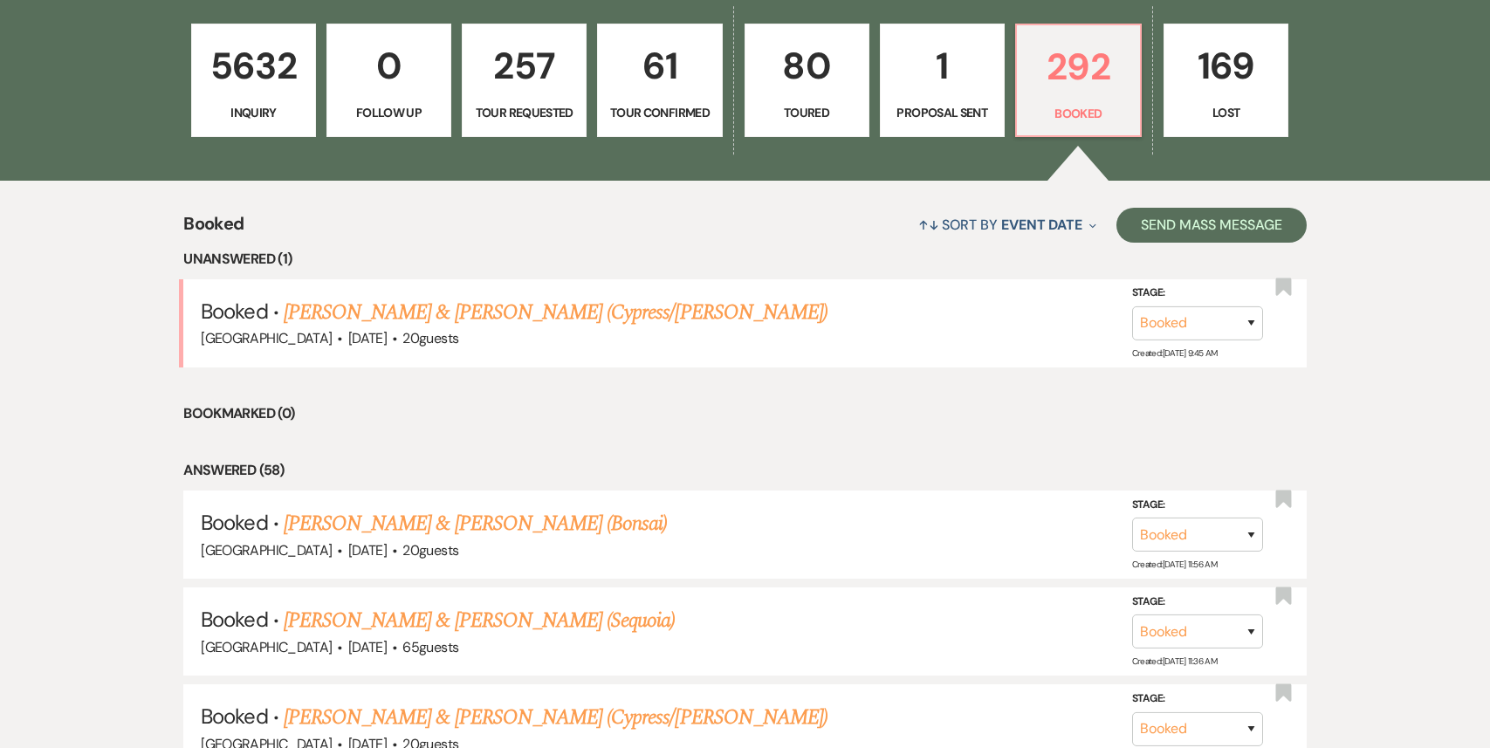
scroll to position [517, 0]
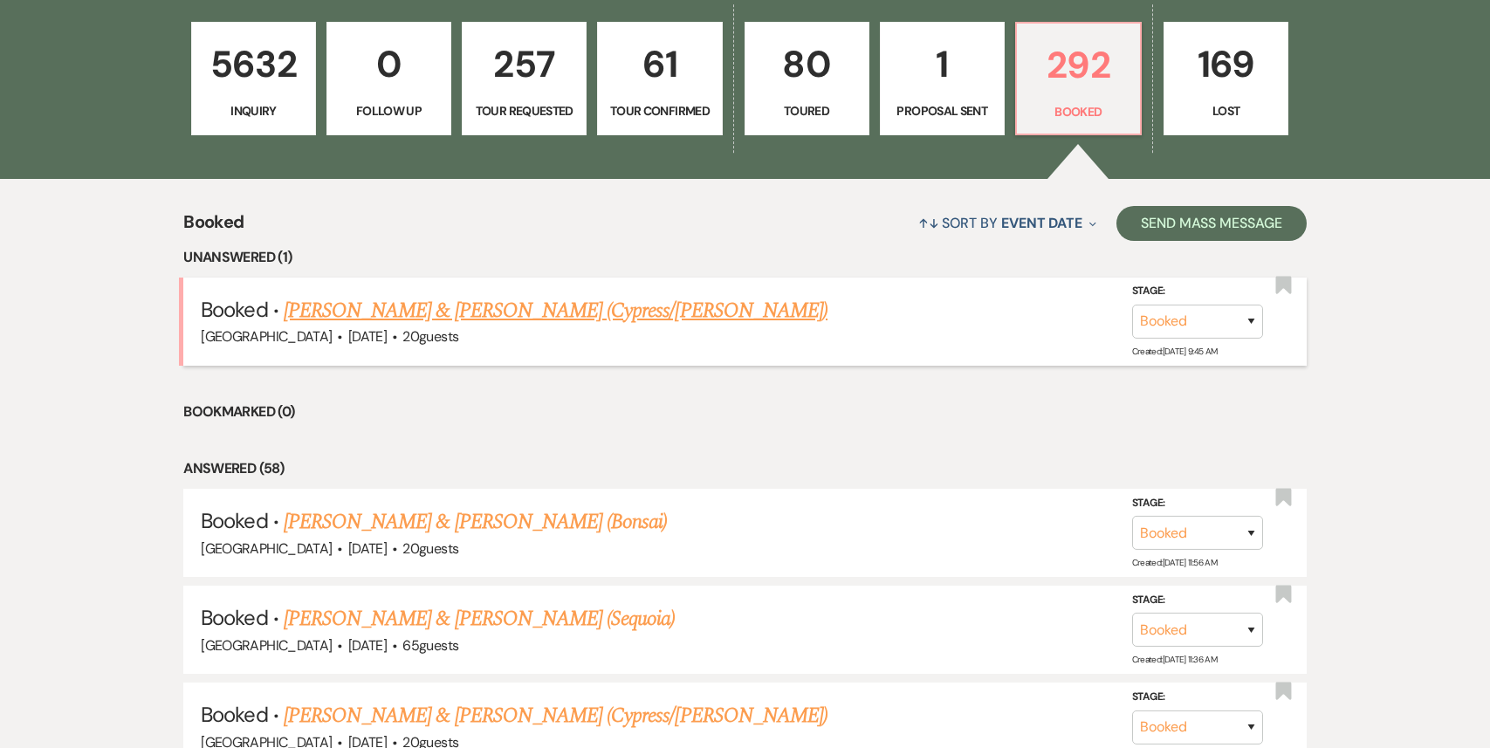
click at [589, 317] on link "[PERSON_NAME] & [PERSON_NAME] (Cypress/[PERSON_NAME])" at bounding box center [556, 310] width 544 height 31
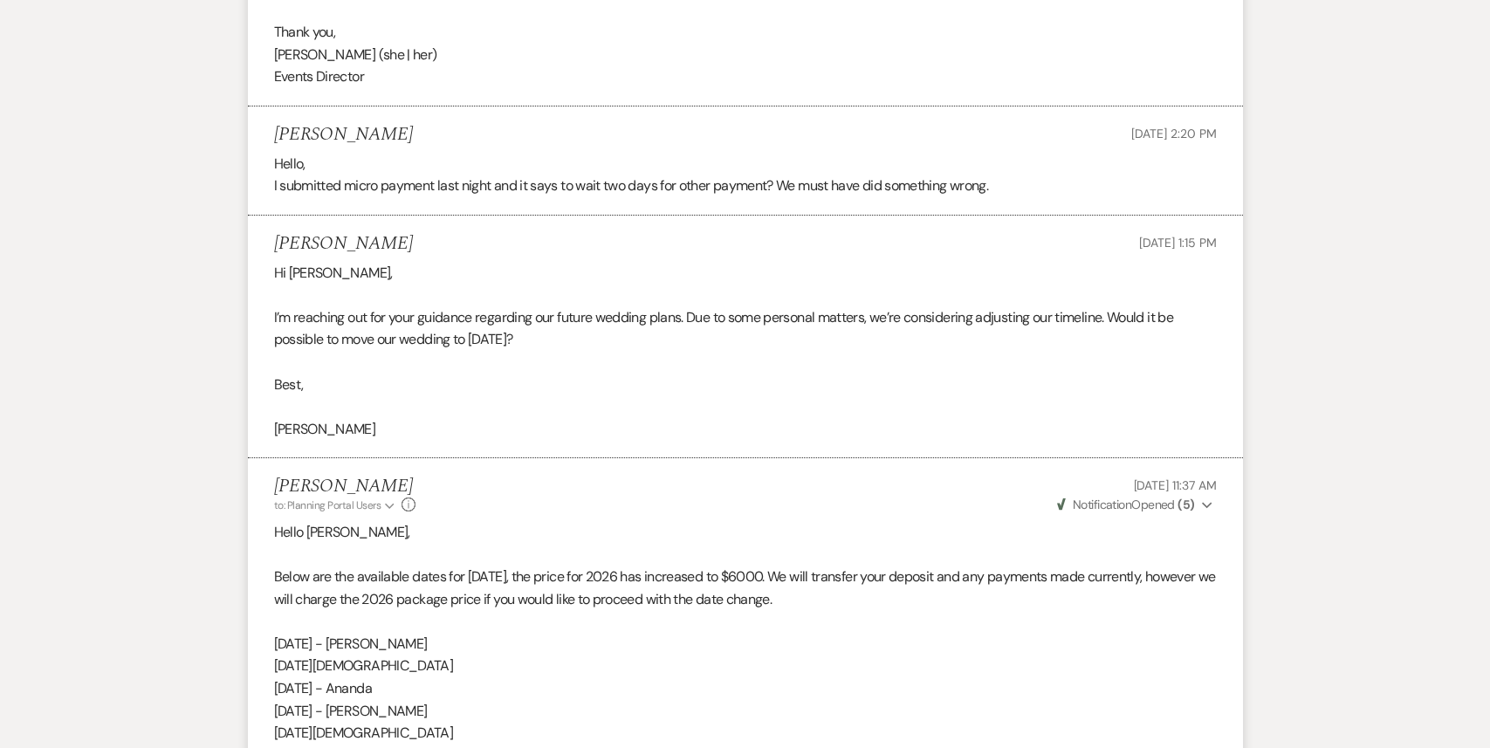
scroll to position [5093, 0]
